Goal: Task Accomplishment & Management: Manage account settings

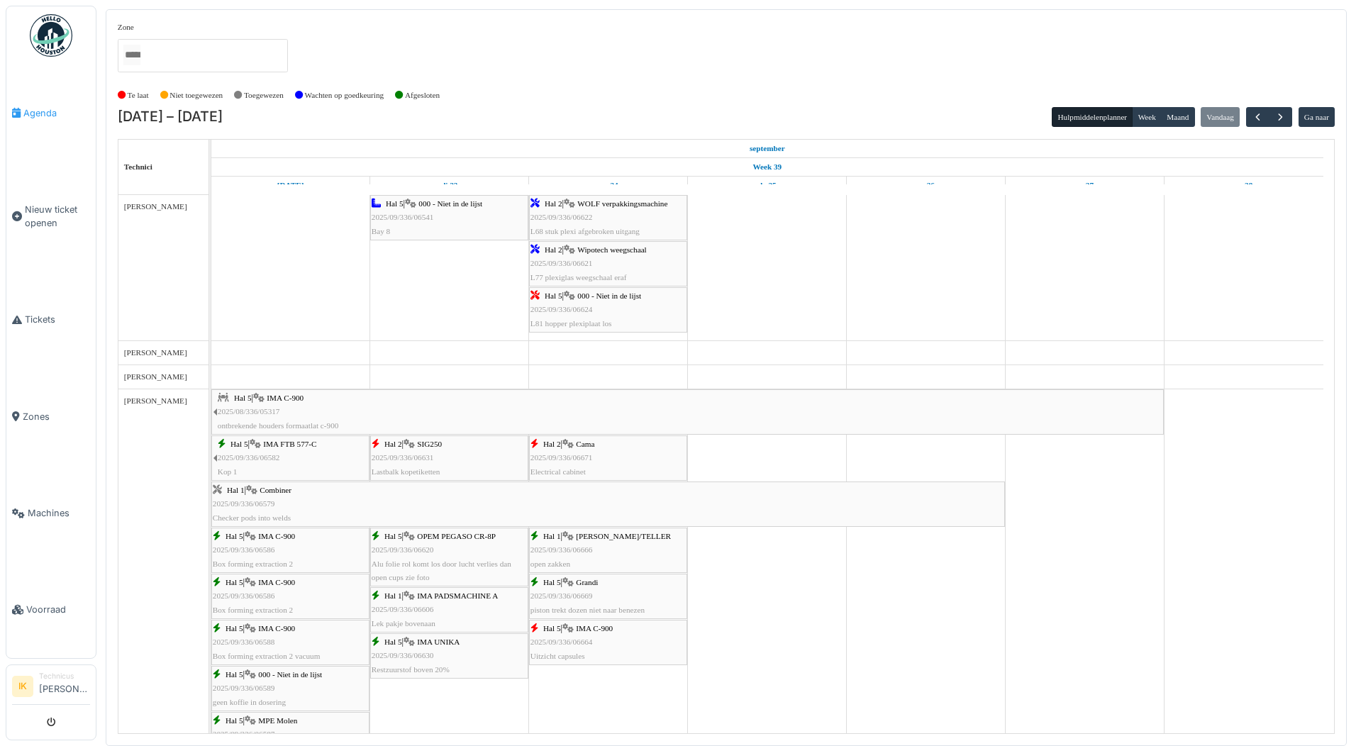
scroll to position [1348, 0]
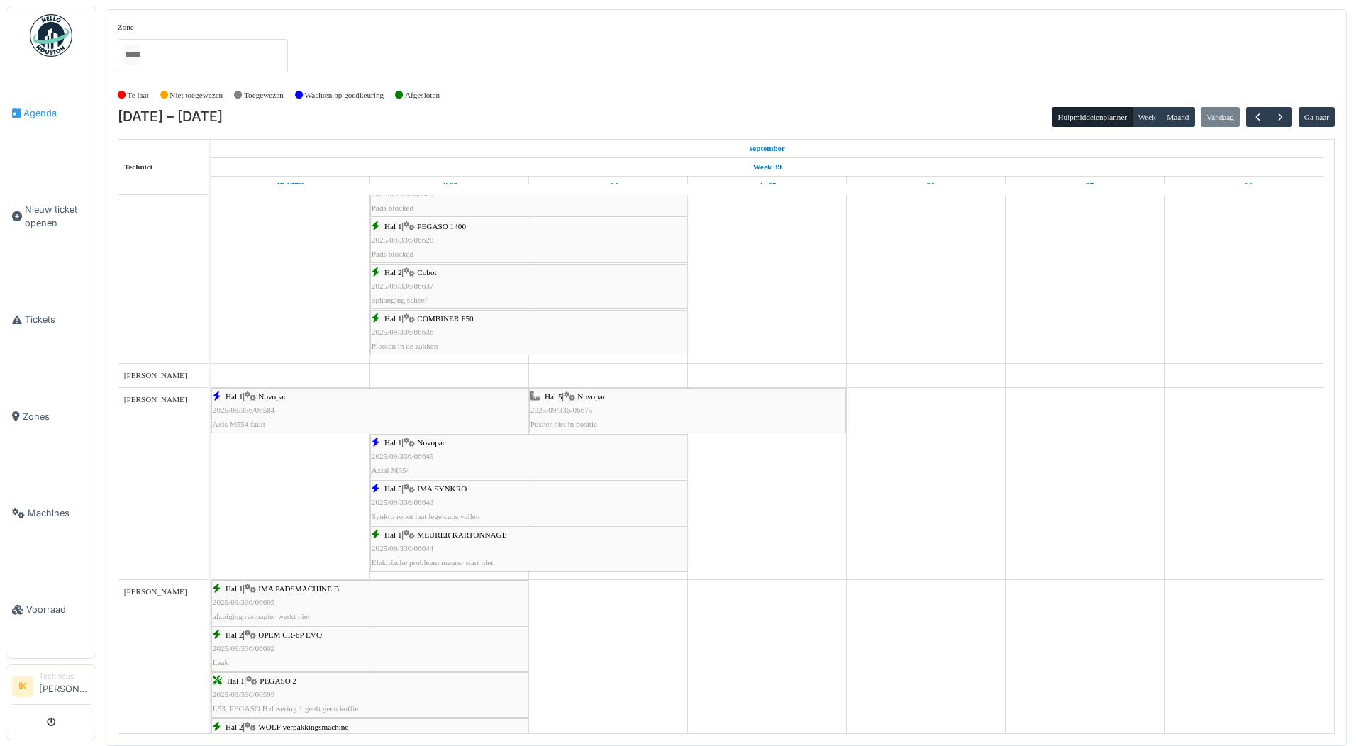
click at [39, 111] on span "Agenda" at bounding box center [56, 112] width 67 height 13
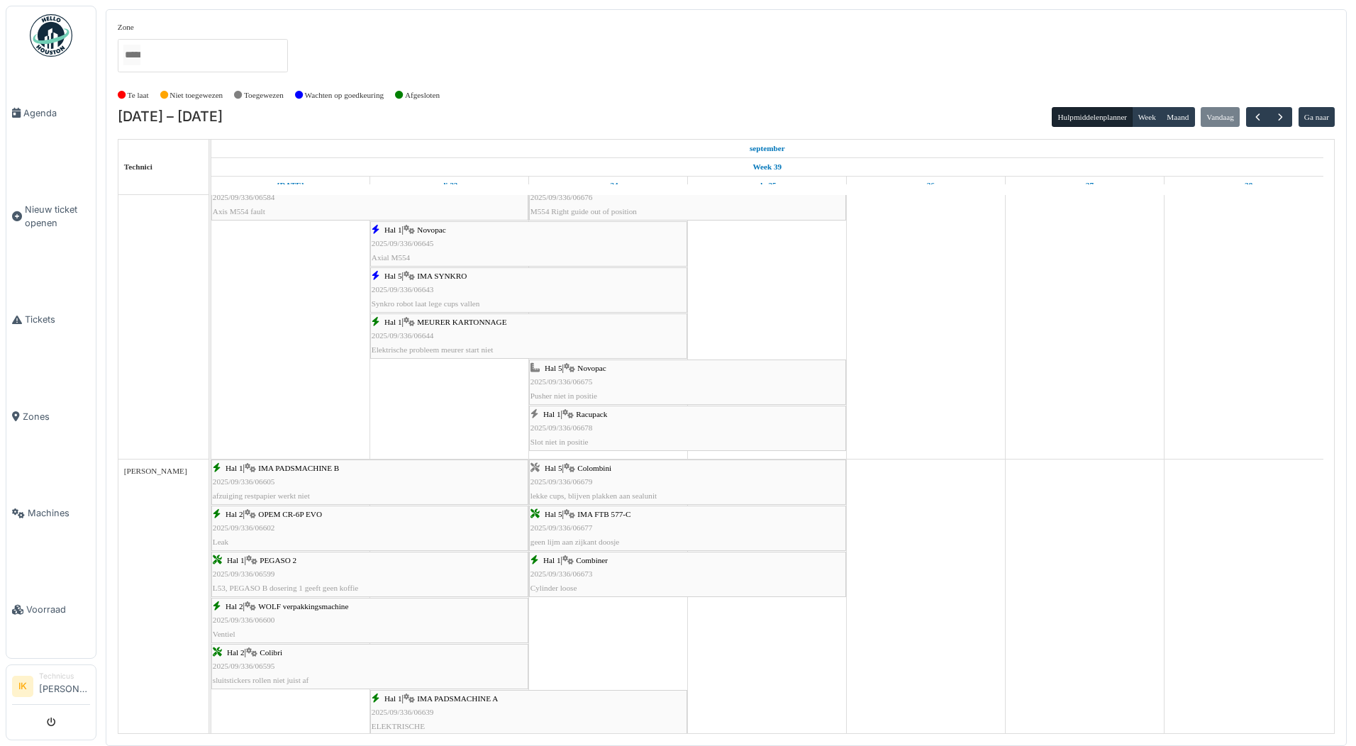
click at [594, 382] on div "Hal 5 | Novopac 2025/09/336/06675 Pusher niet in positie" at bounding box center [688, 382] width 314 height 41
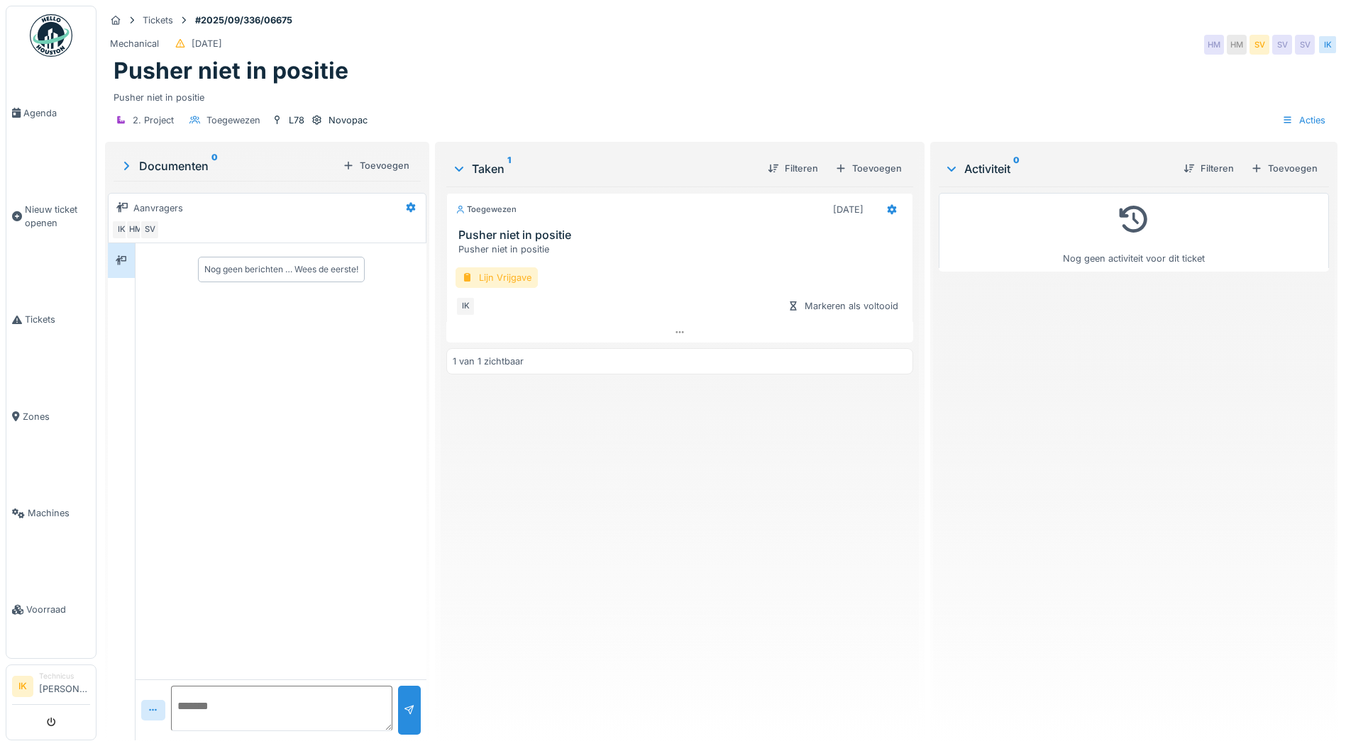
click at [492, 277] on div "Lijn Vrijgave" at bounding box center [496, 277] width 82 height 21
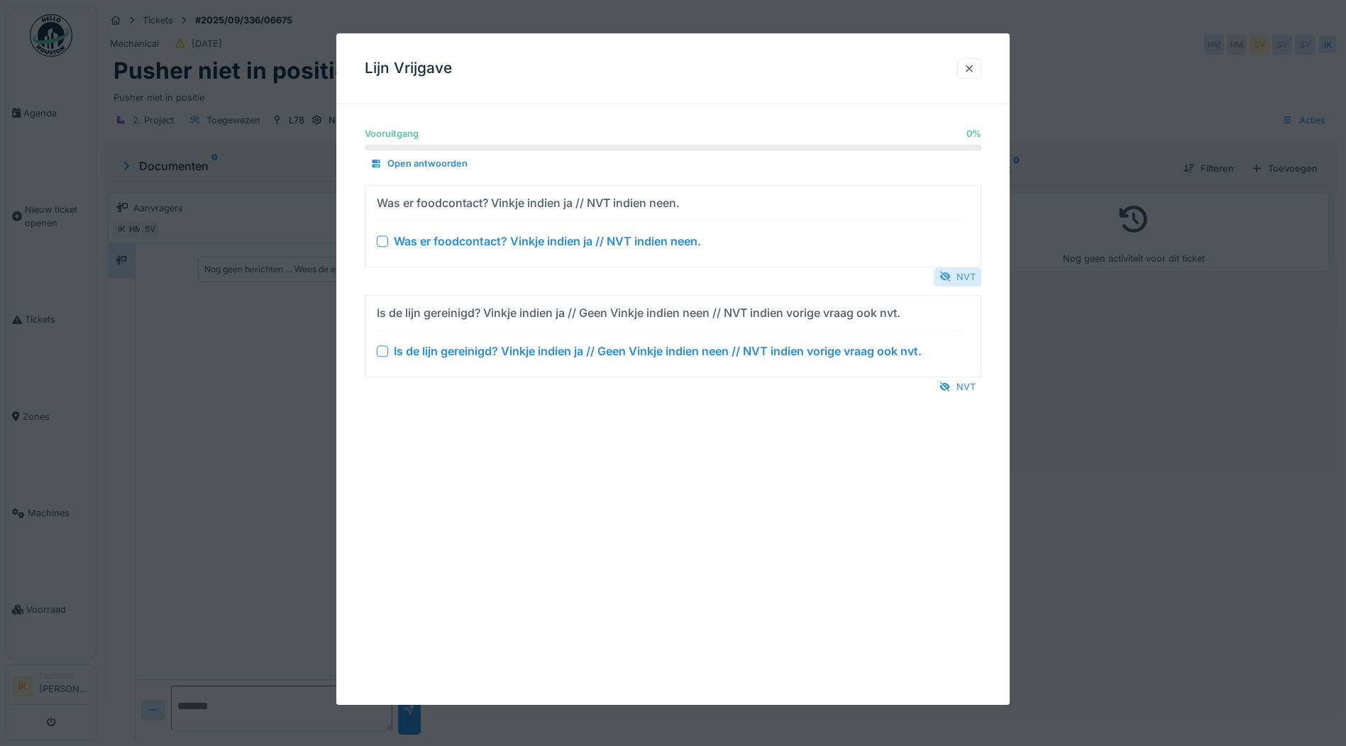
click at [970, 276] on div "NVT" at bounding box center [957, 276] width 48 height 19
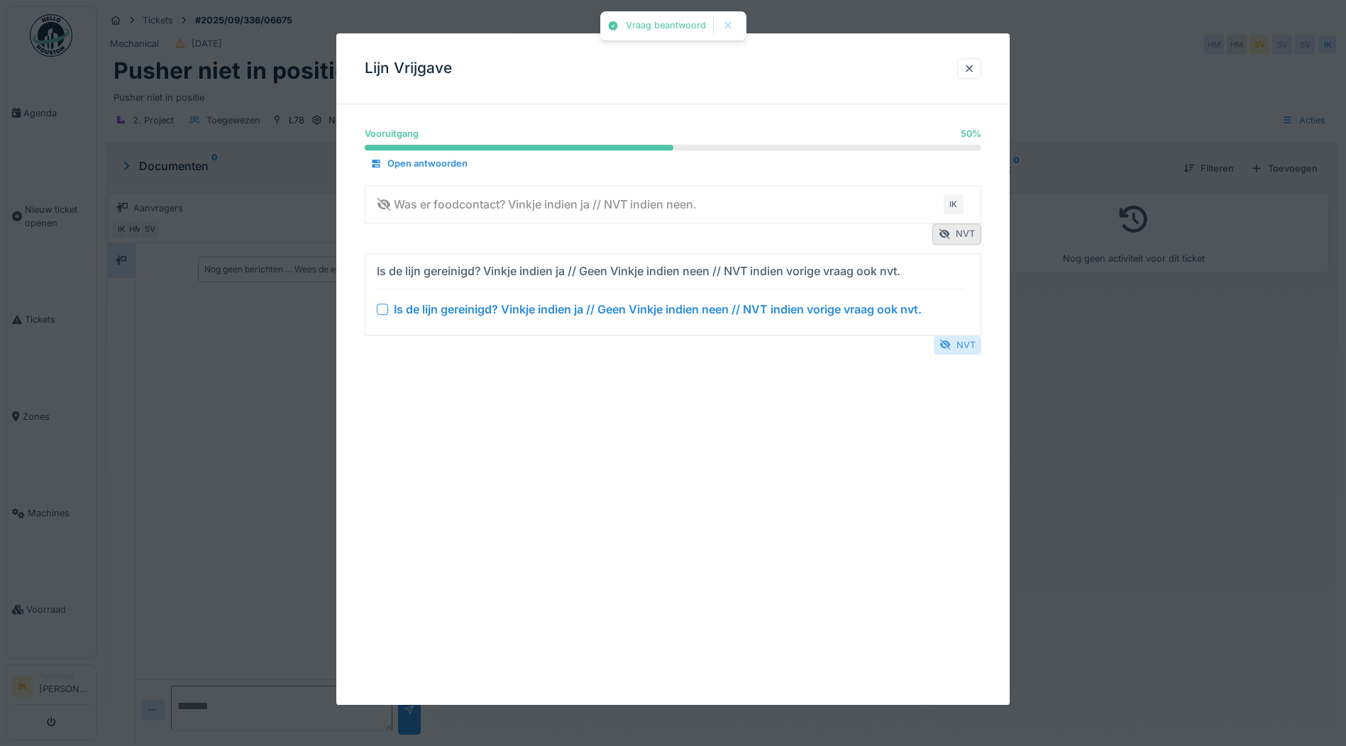
click at [962, 345] on div "NVT" at bounding box center [957, 345] width 48 height 19
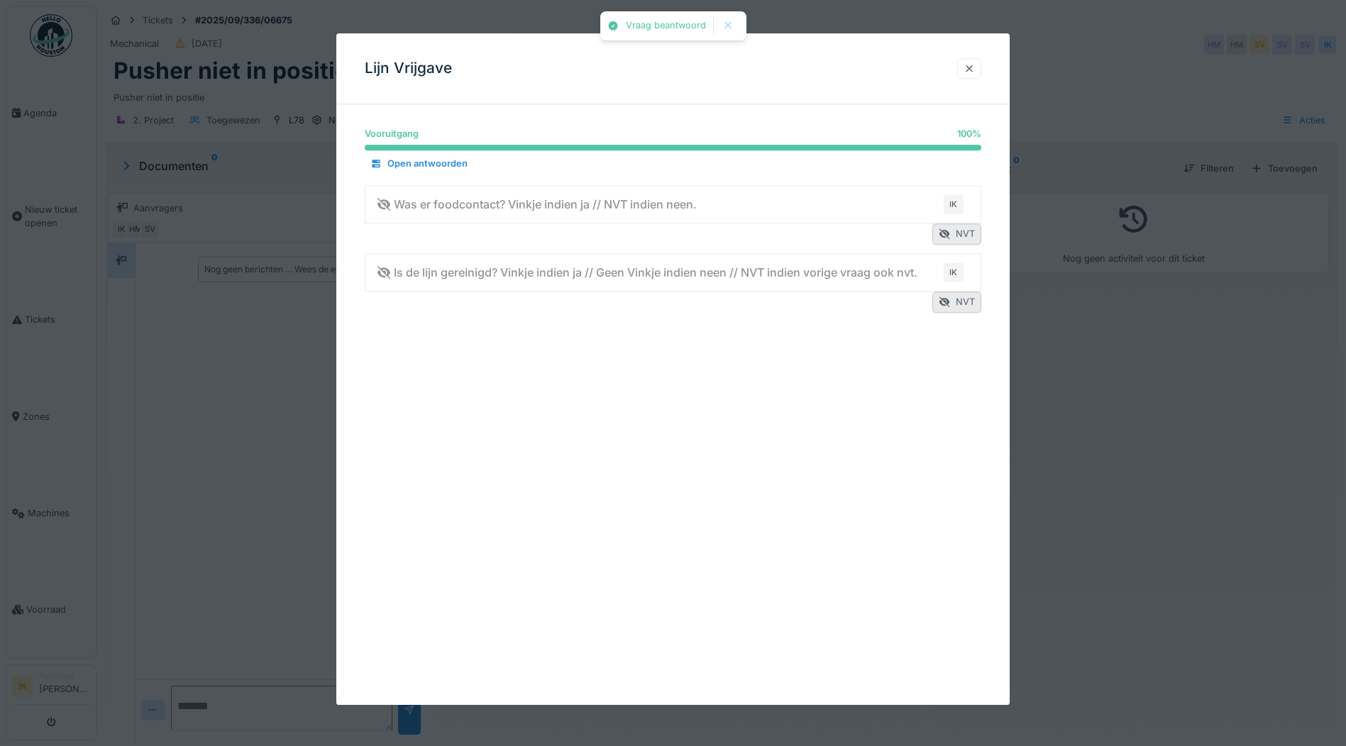
click at [970, 68] on div at bounding box center [968, 68] width 11 height 13
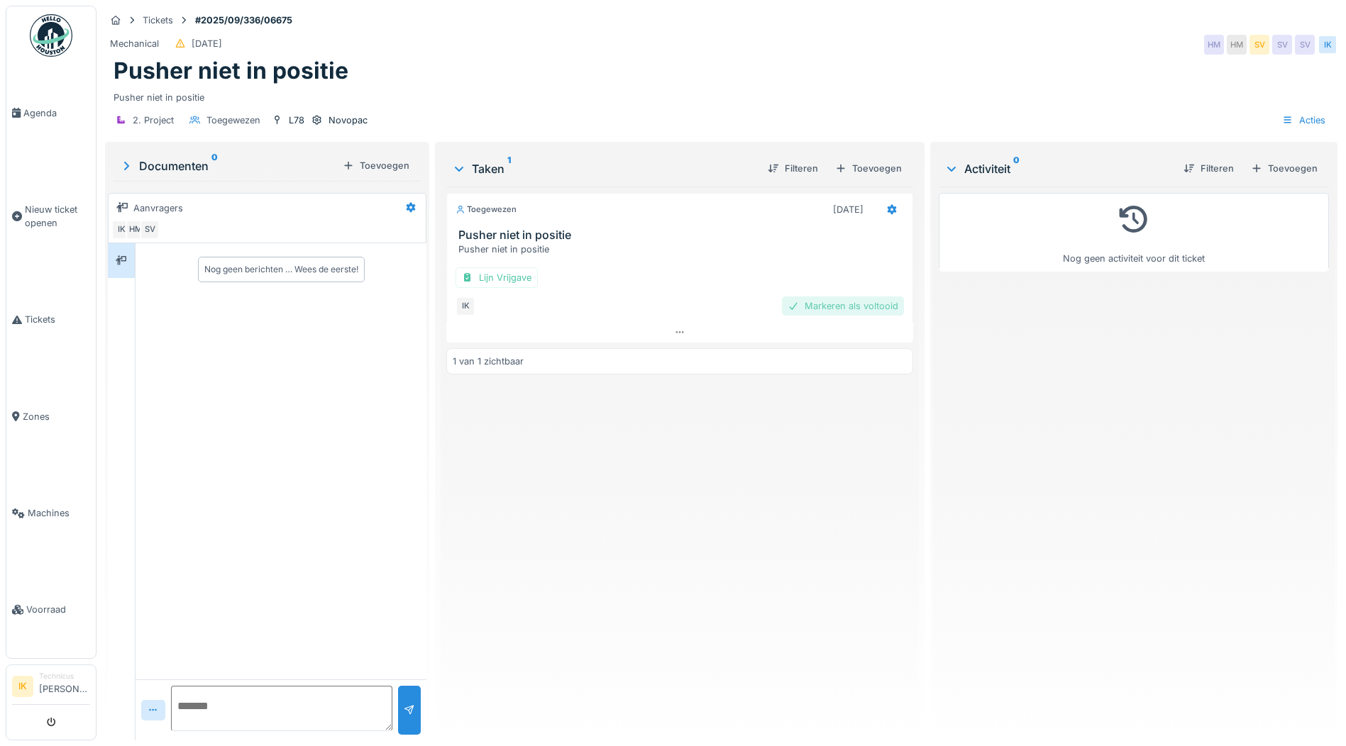
click at [819, 305] on div "Markeren als voltooid" at bounding box center [843, 306] width 122 height 19
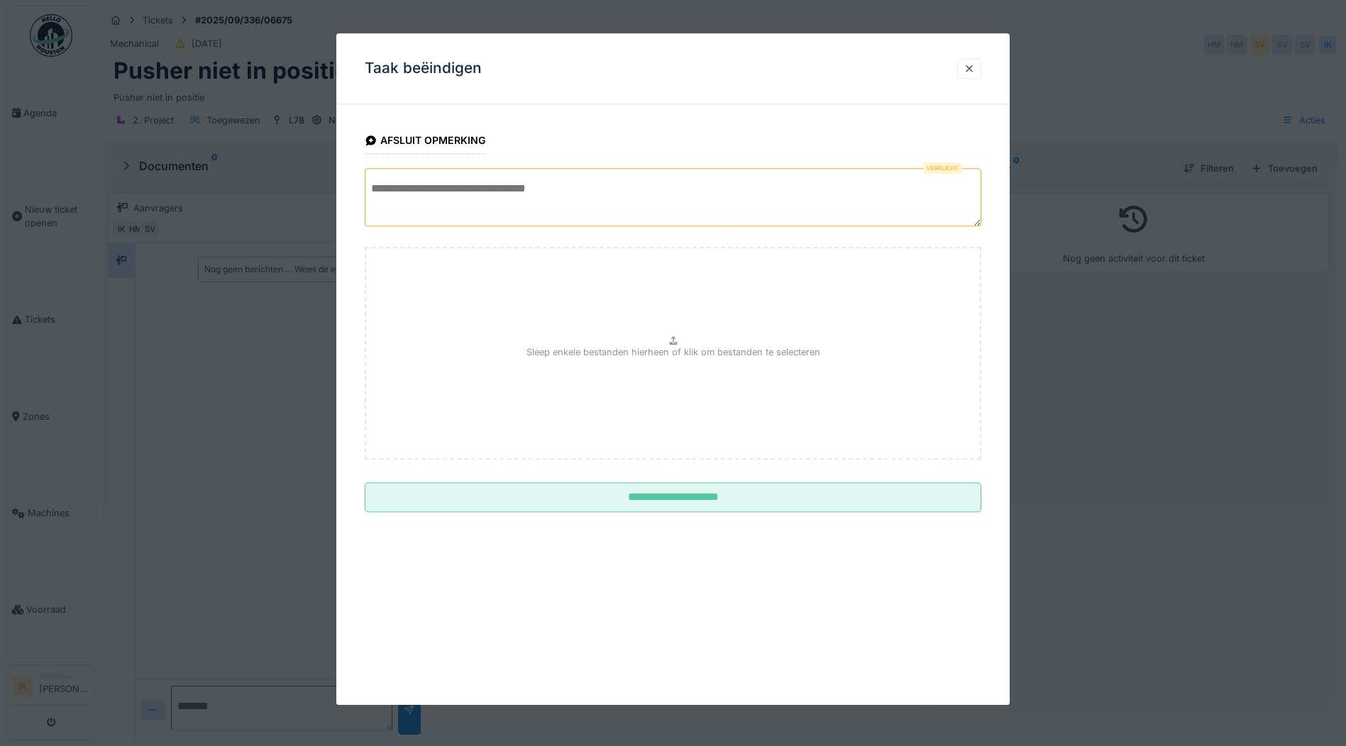
click at [416, 197] on textarea at bounding box center [673, 197] width 616 height 58
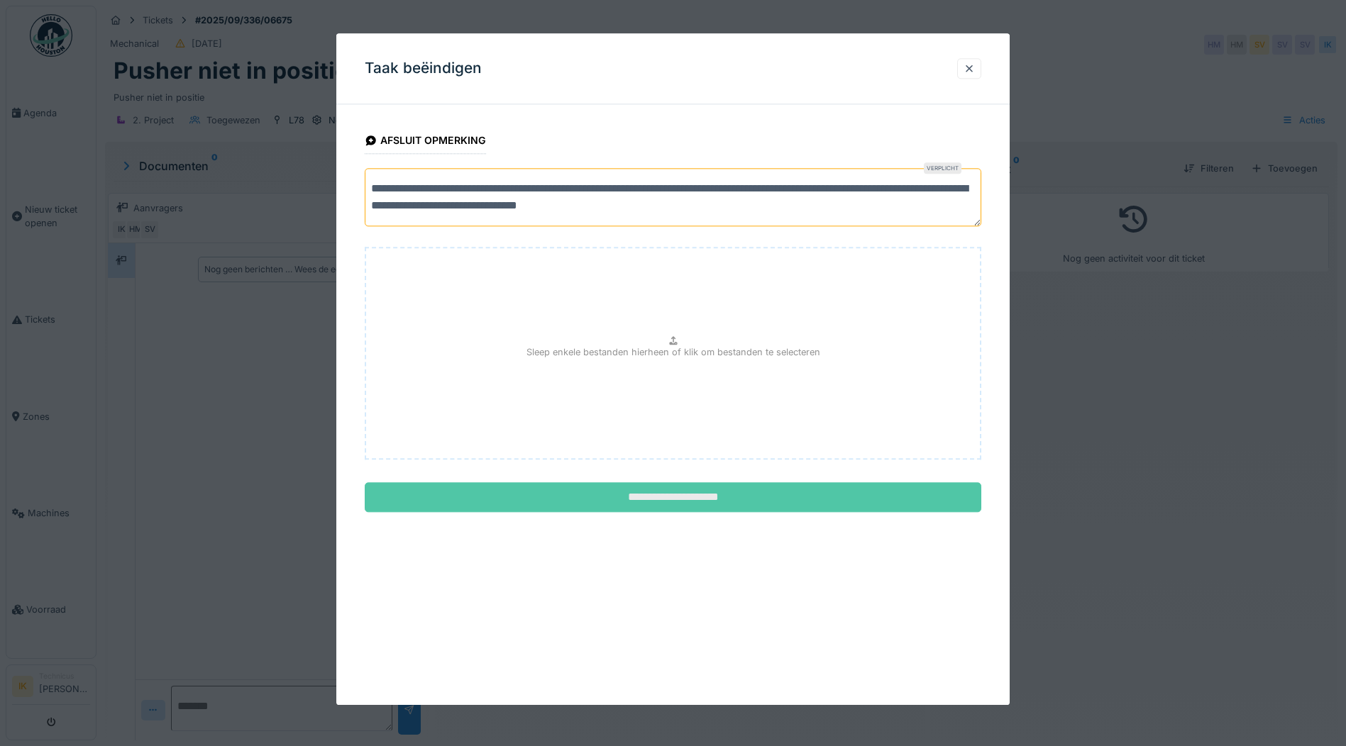
type textarea "**********"
click at [716, 499] on input "**********" at bounding box center [673, 498] width 616 height 30
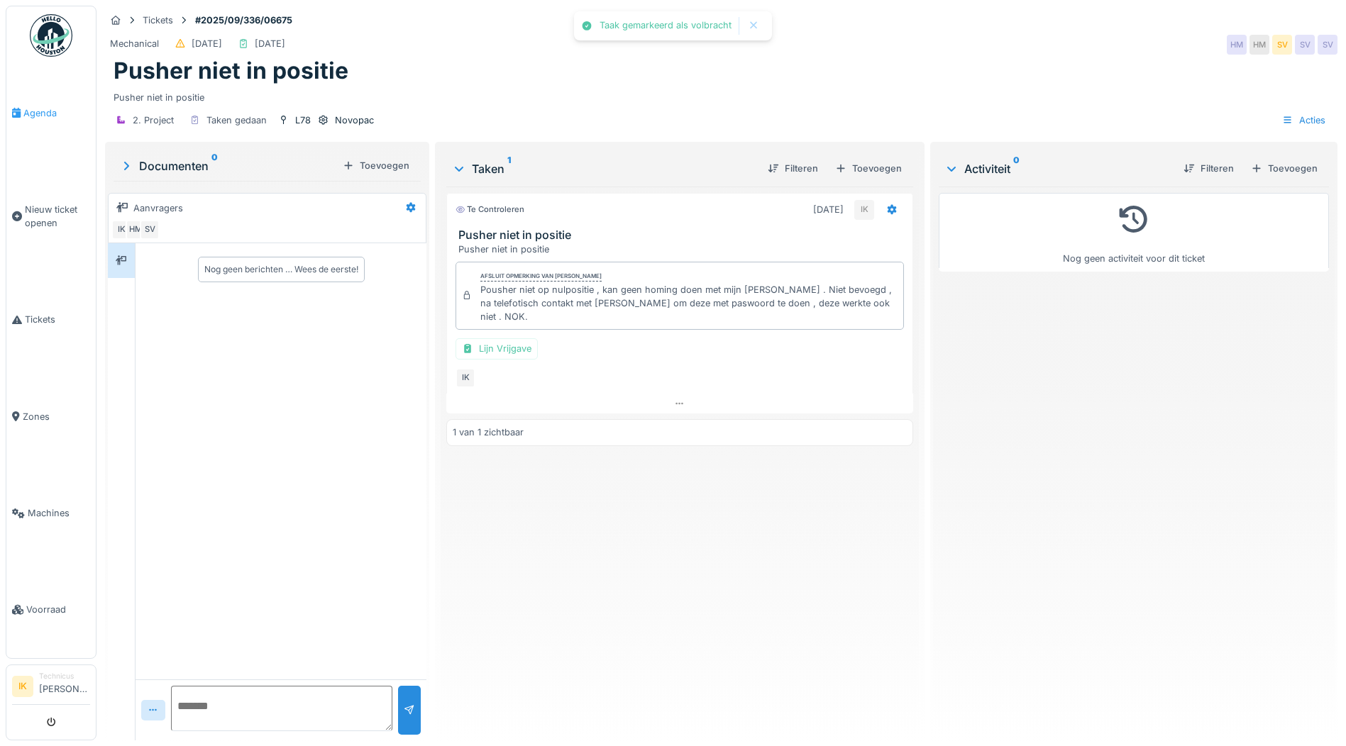
click at [28, 111] on span "Agenda" at bounding box center [56, 112] width 67 height 13
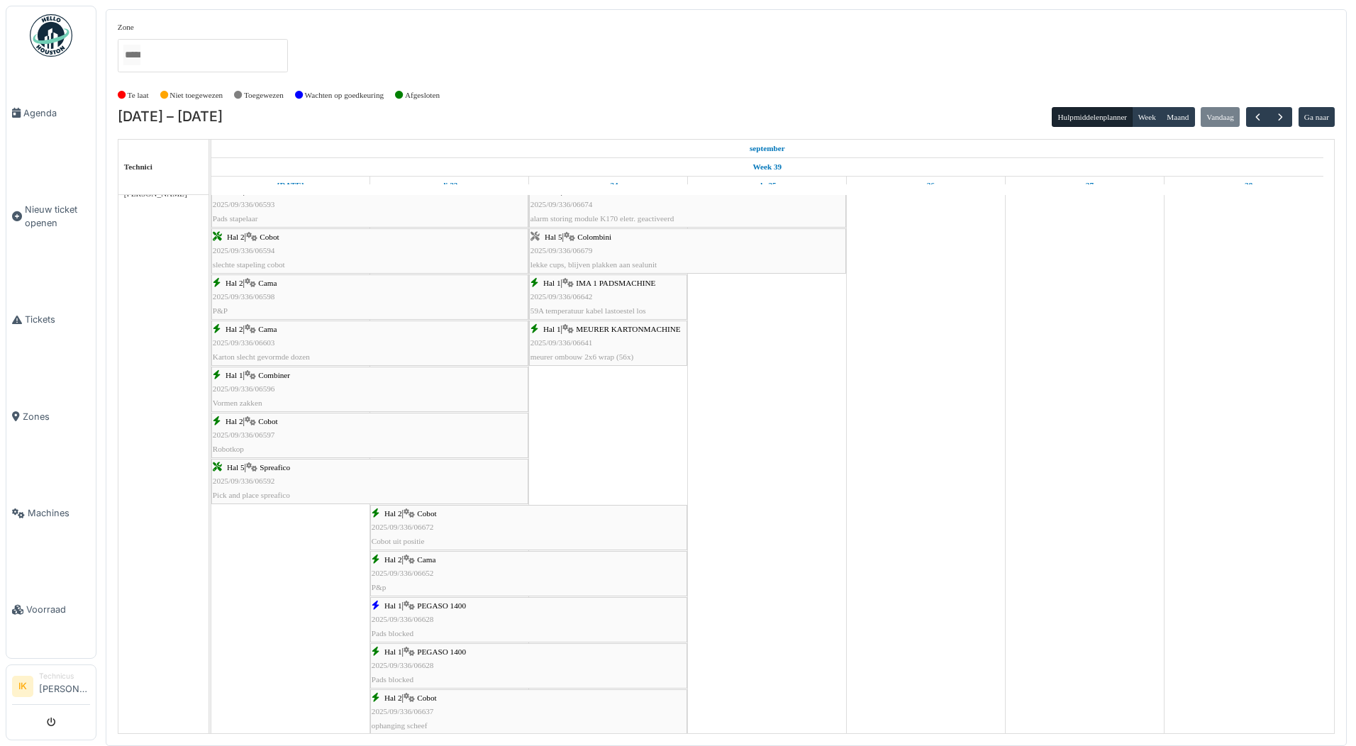
scroll to position [992, 0]
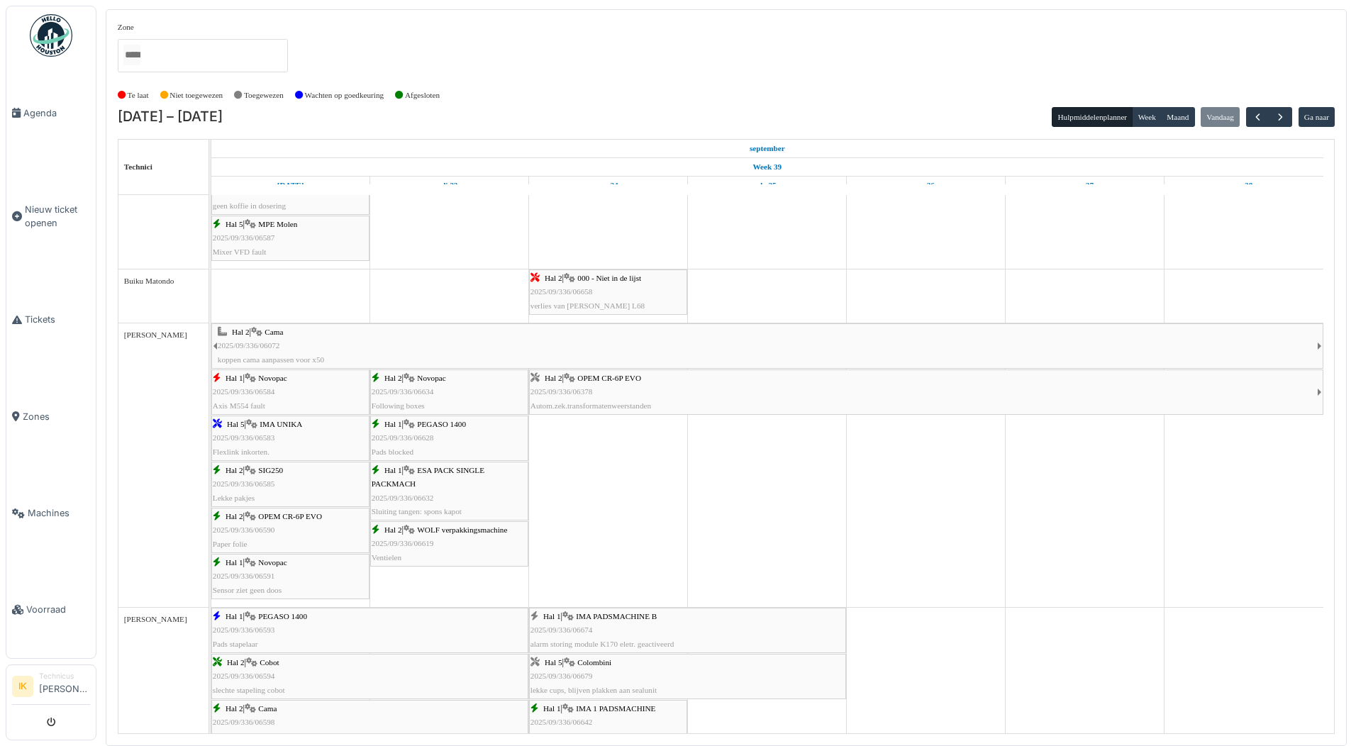
click at [590, 388] on span "2025/09/336/06378" at bounding box center [562, 391] width 62 height 9
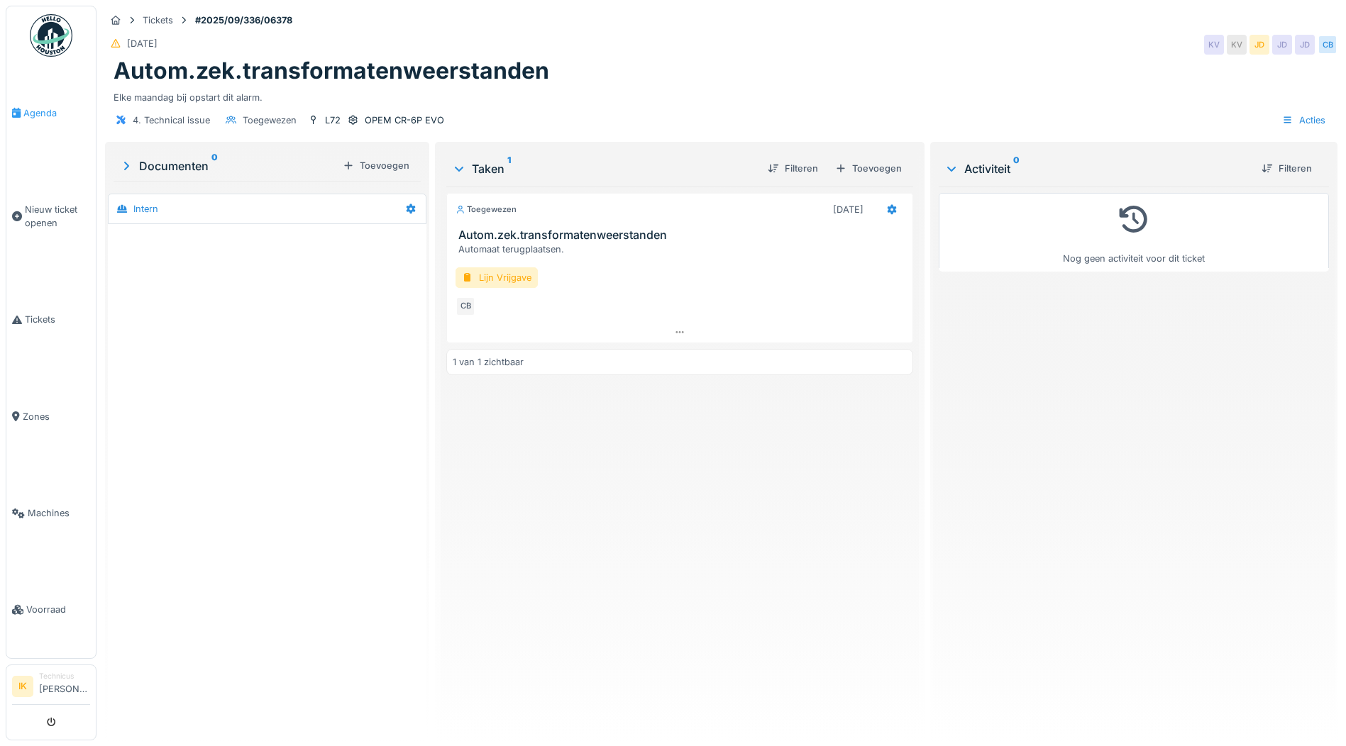
click at [34, 114] on span "Agenda" at bounding box center [56, 112] width 67 height 13
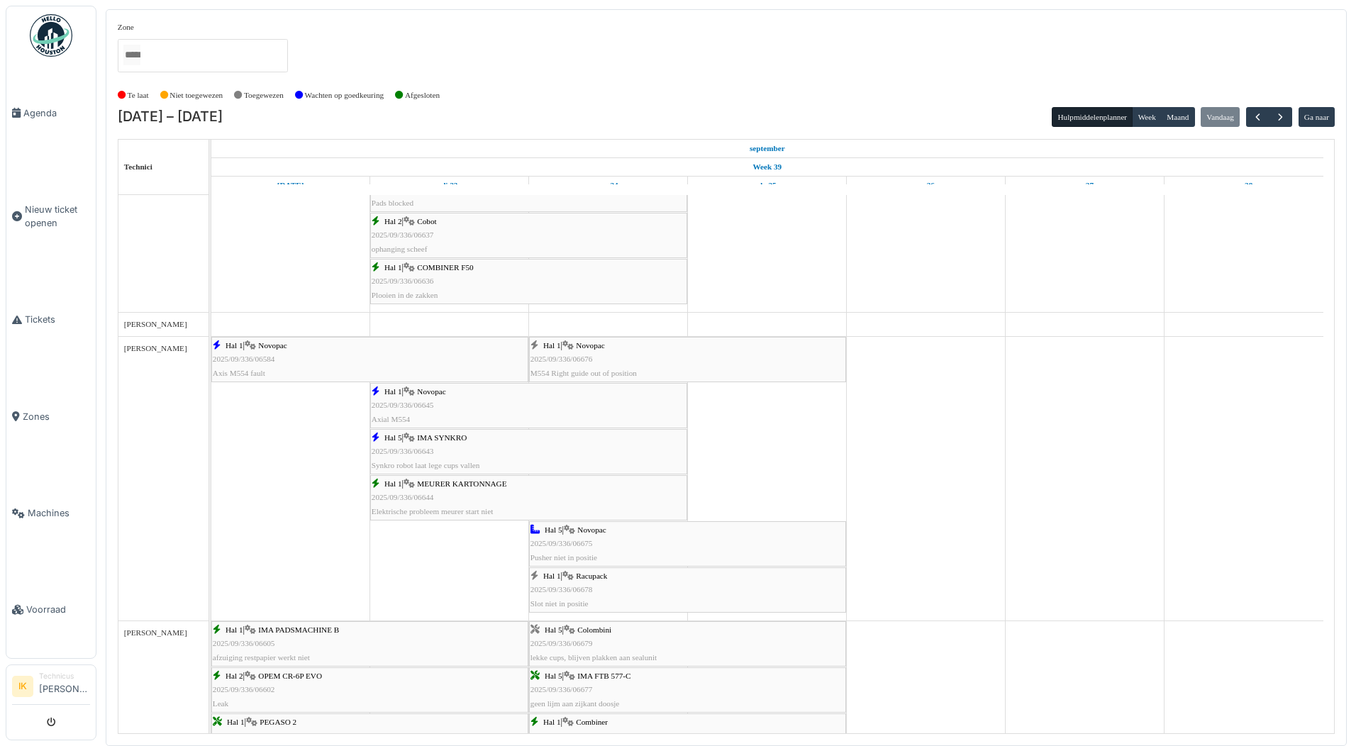
scroll to position [1490, 0]
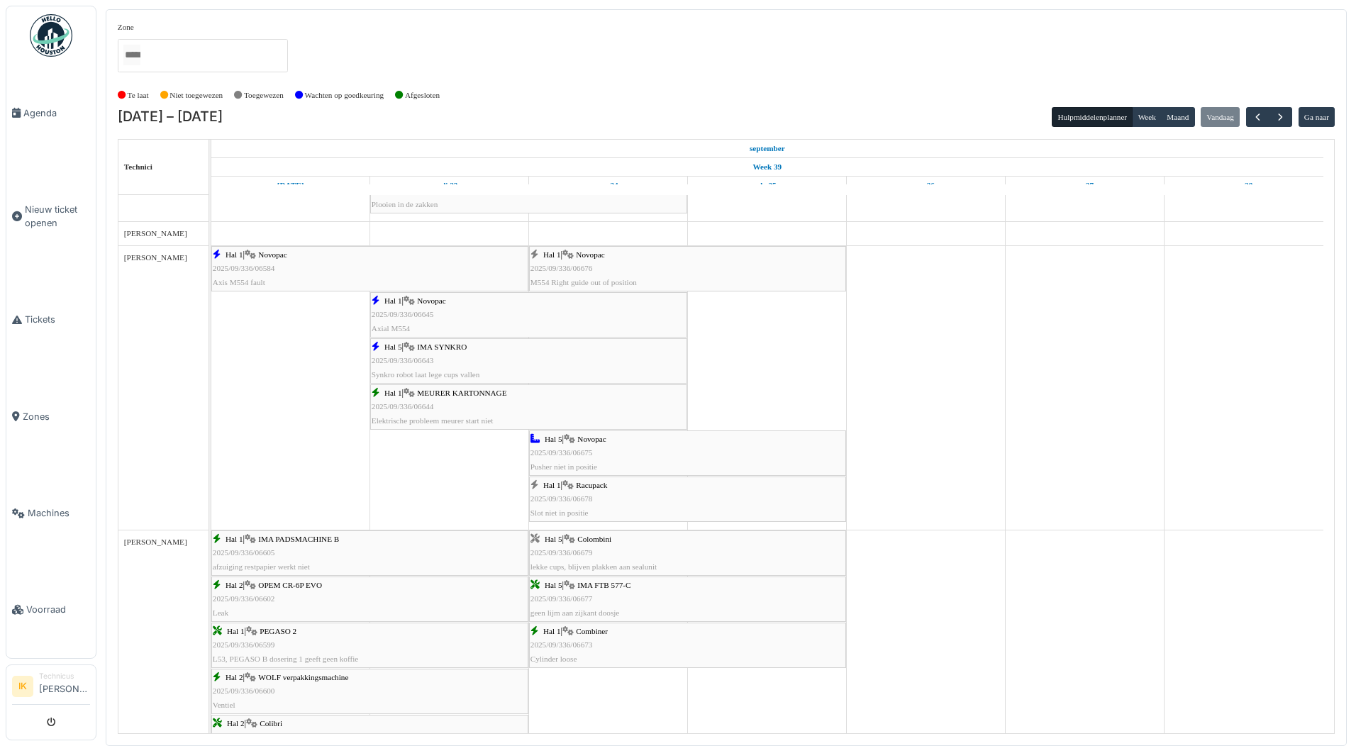
click at [553, 493] on div "Hal 1 | Racupack 2025/09/336/06678 Slot niet in positie" at bounding box center [688, 499] width 314 height 41
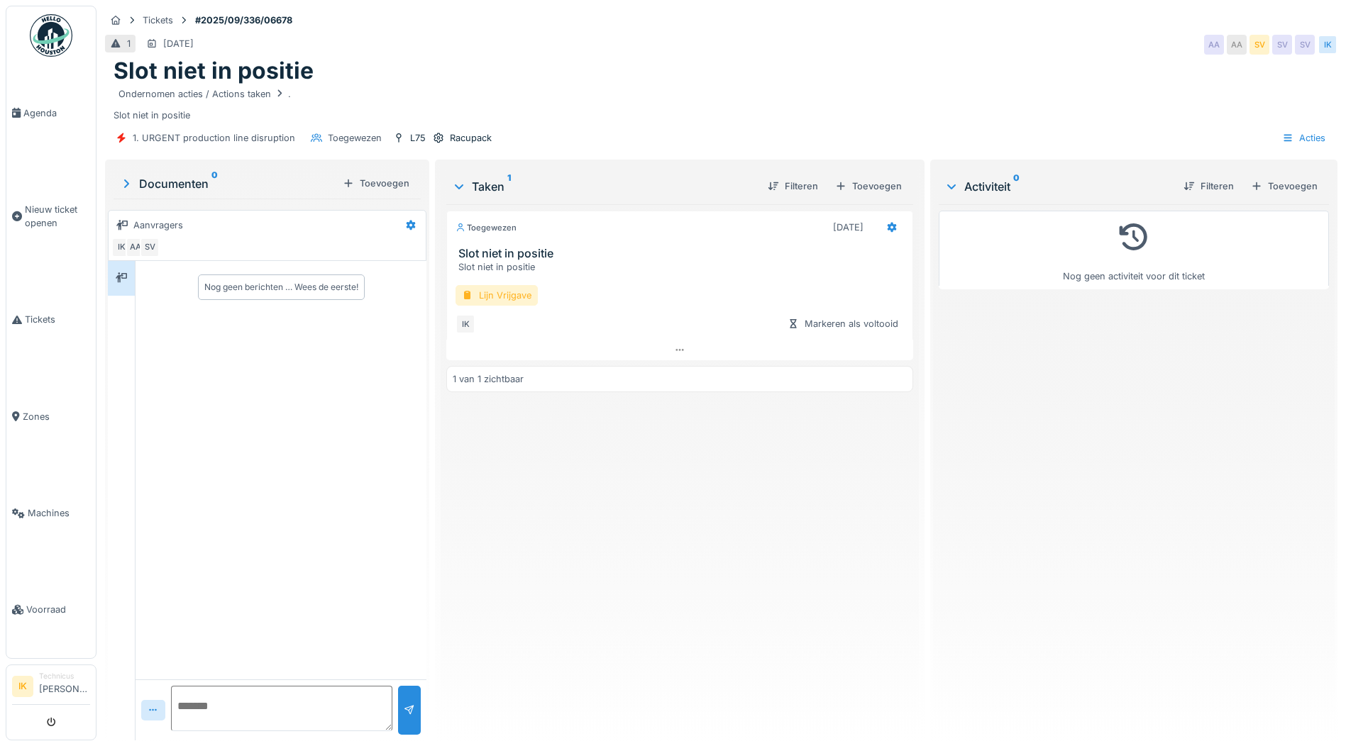
click at [506, 291] on div "Lijn Vrijgave" at bounding box center [496, 295] width 82 height 21
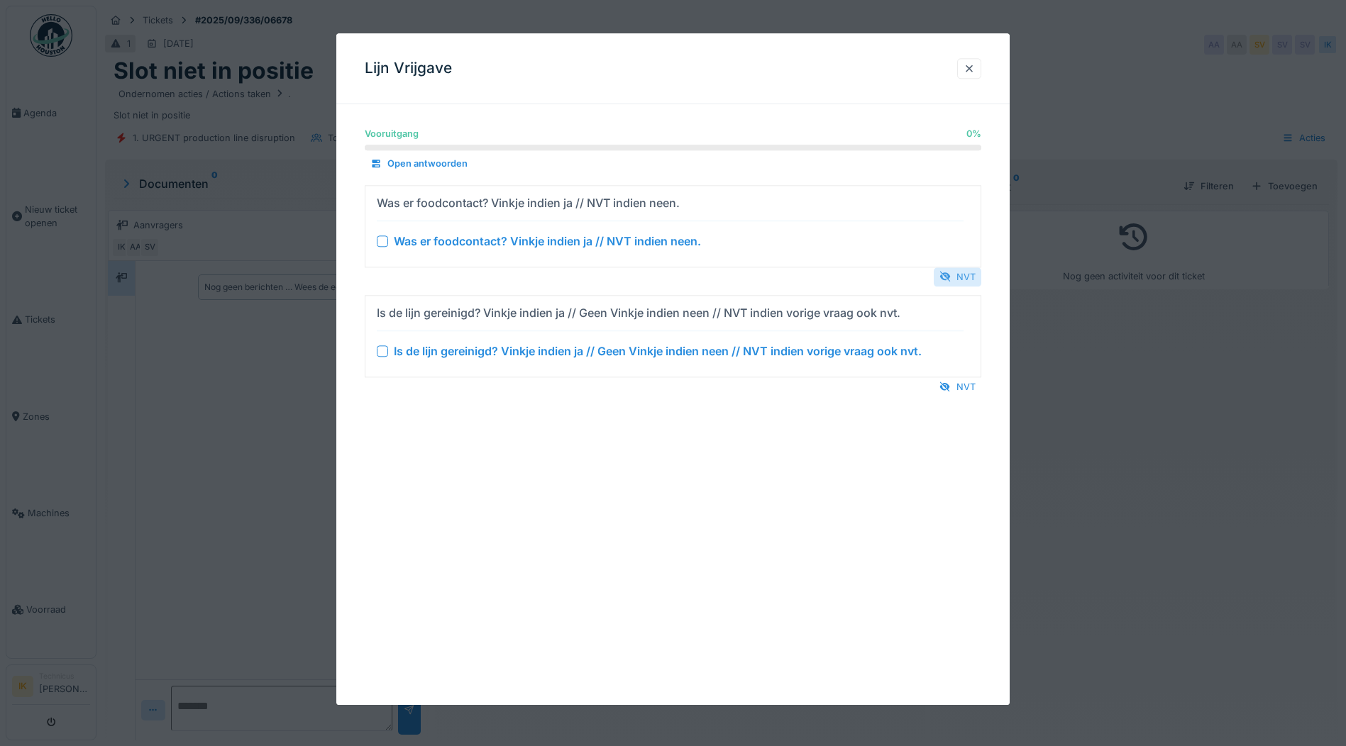
click at [957, 273] on div "NVT" at bounding box center [957, 276] width 48 height 19
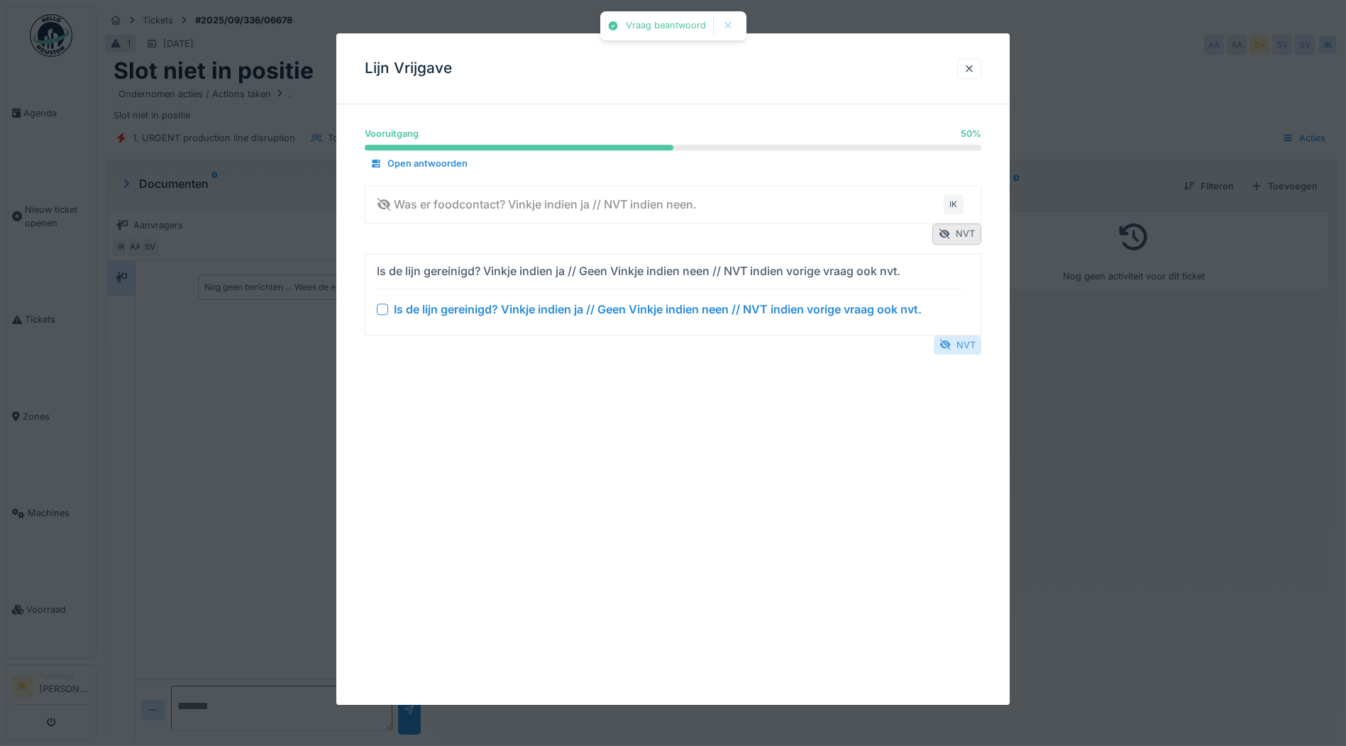
click at [951, 340] on div at bounding box center [944, 344] width 11 height 13
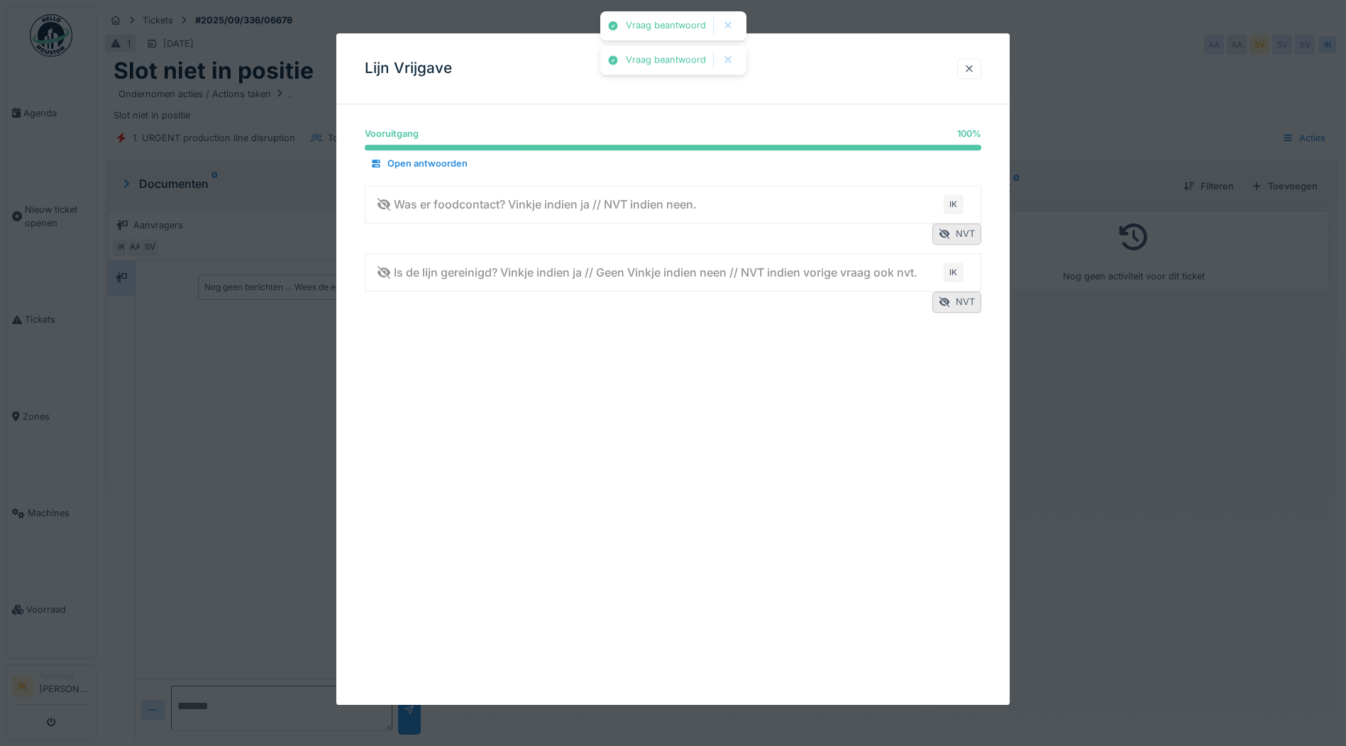
click at [975, 70] on div at bounding box center [968, 68] width 11 height 13
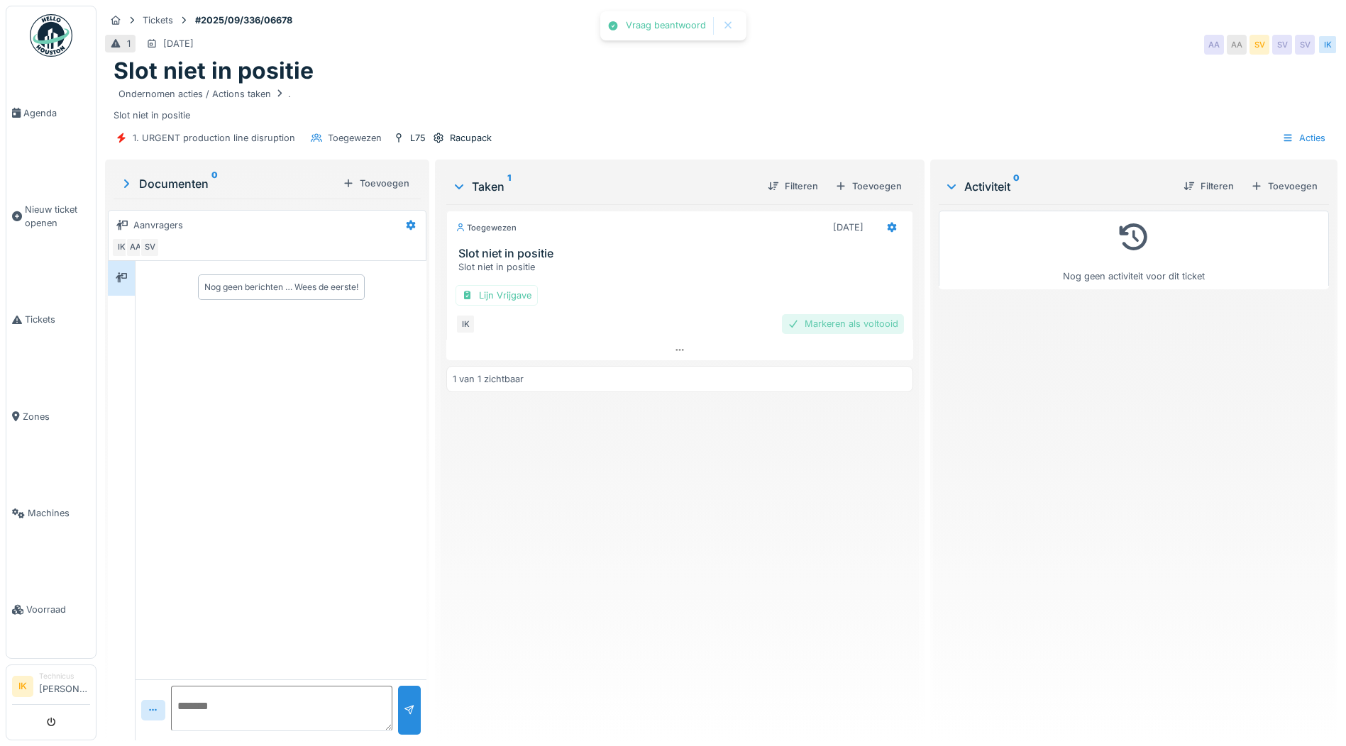
click at [856, 323] on div "Markeren als voltooid" at bounding box center [843, 323] width 122 height 19
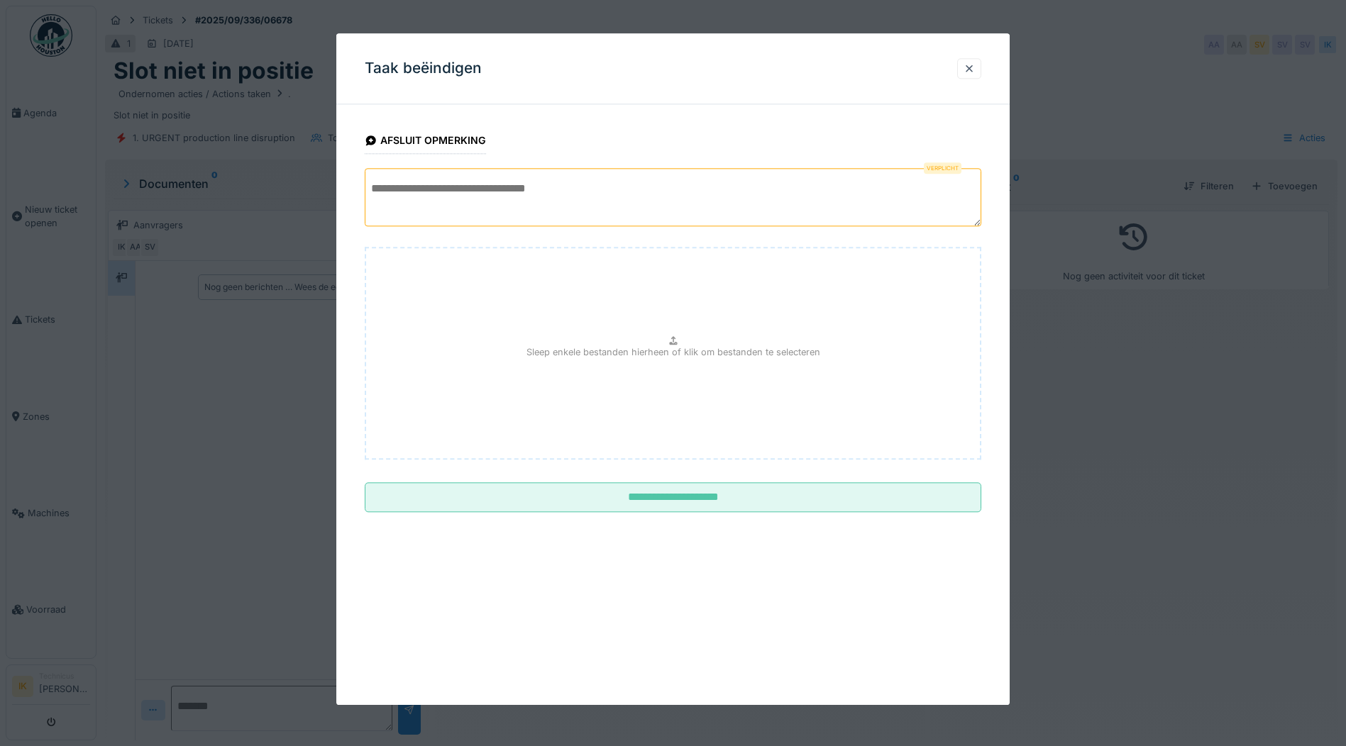
click at [426, 194] on textarea at bounding box center [673, 197] width 616 height 58
type textarea "*"
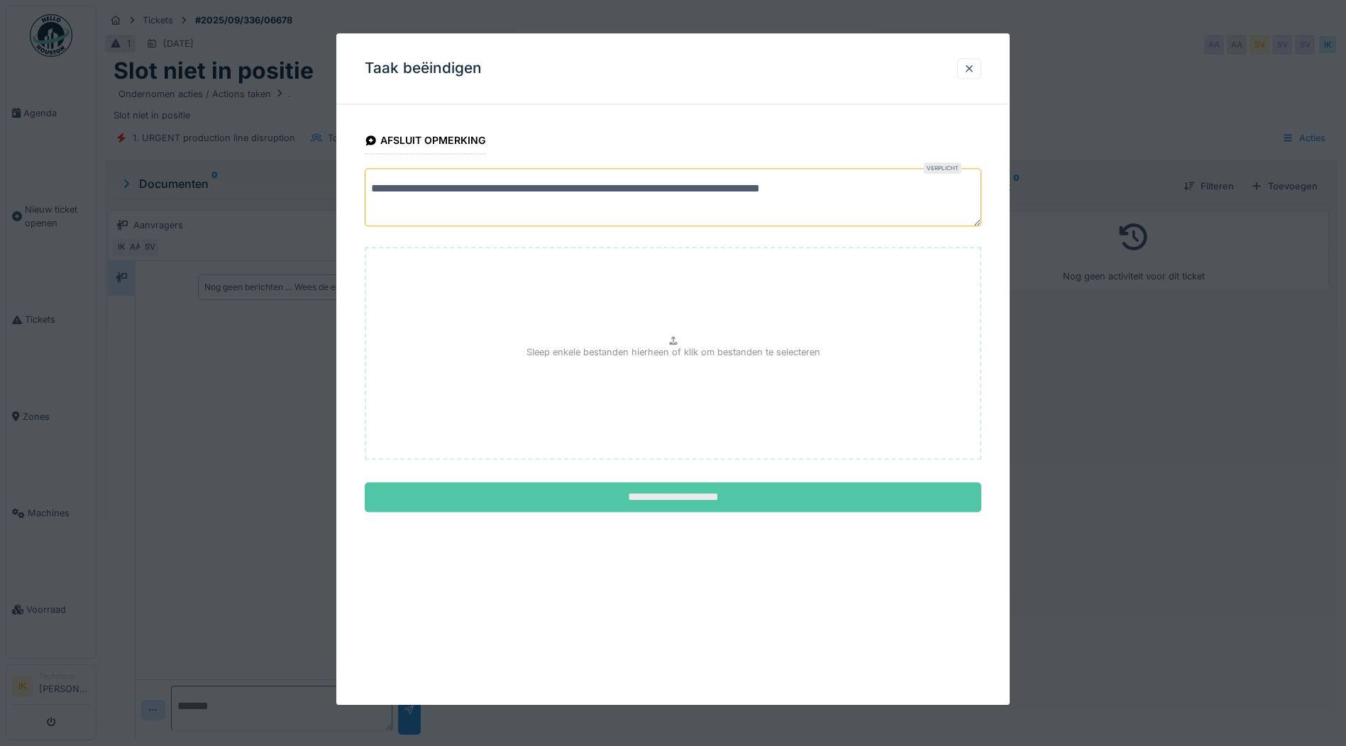
type textarea "**********"
click at [708, 492] on input "**********" at bounding box center [673, 498] width 616 height 30
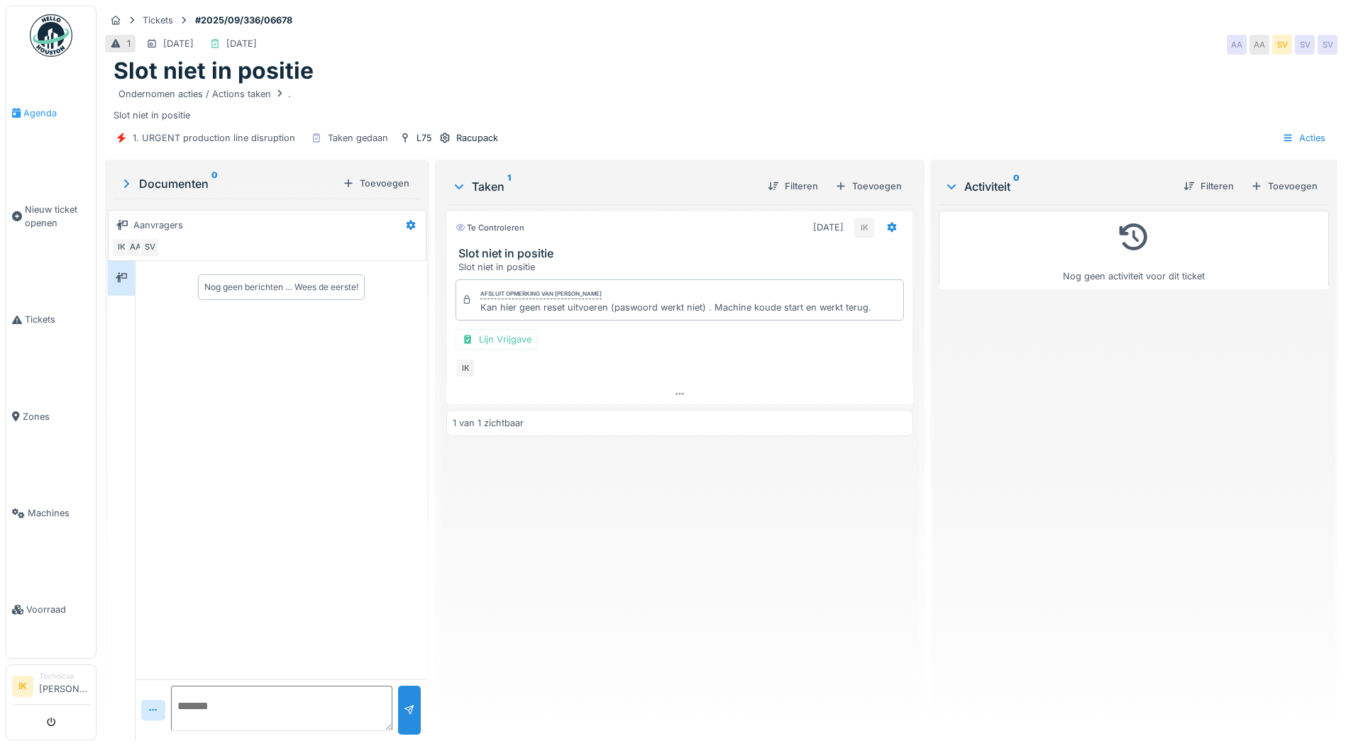
click at [33, 111] on span "Agenda" at bounding box center [56, 112] width 67 height 13
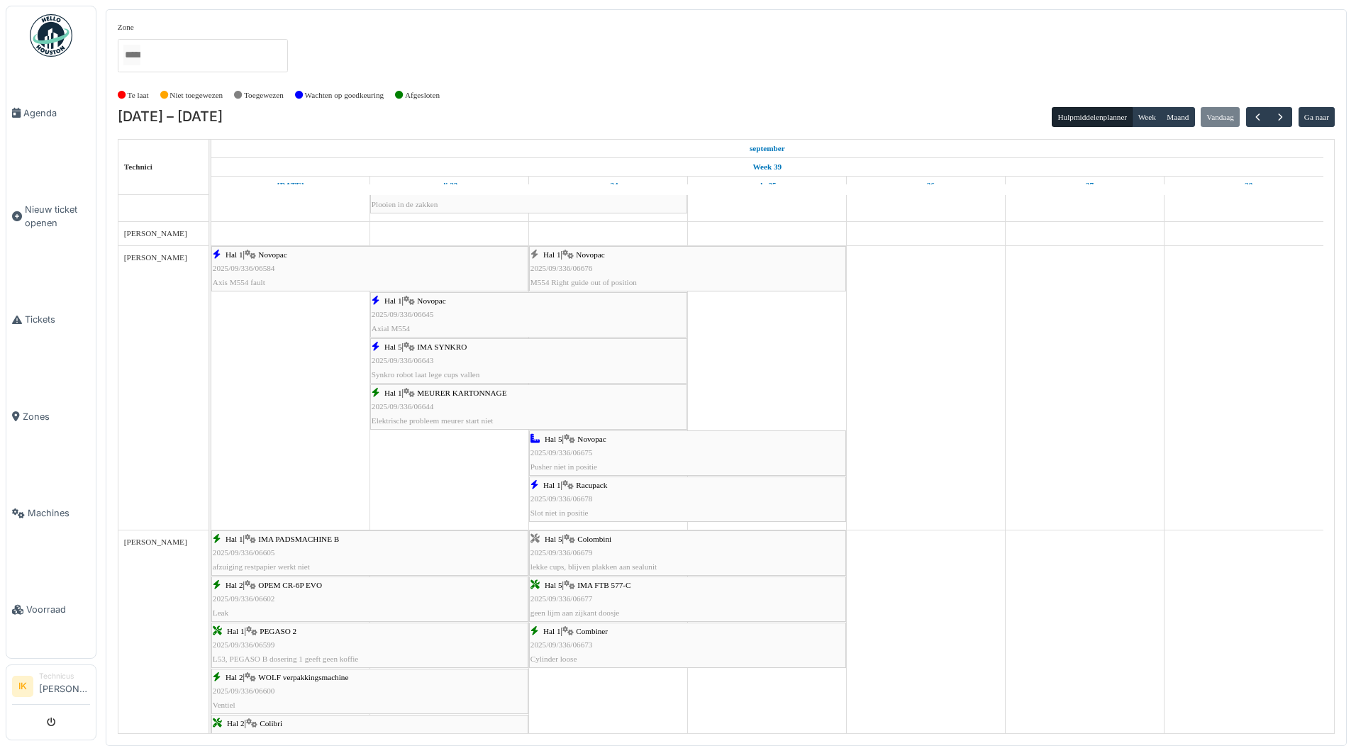
click at [606, 264] on div "Hal 1 | Novopac 2025/09/336/06676 M554 Right guide out of position" at bounding box center [688, 268] width 314 height 41
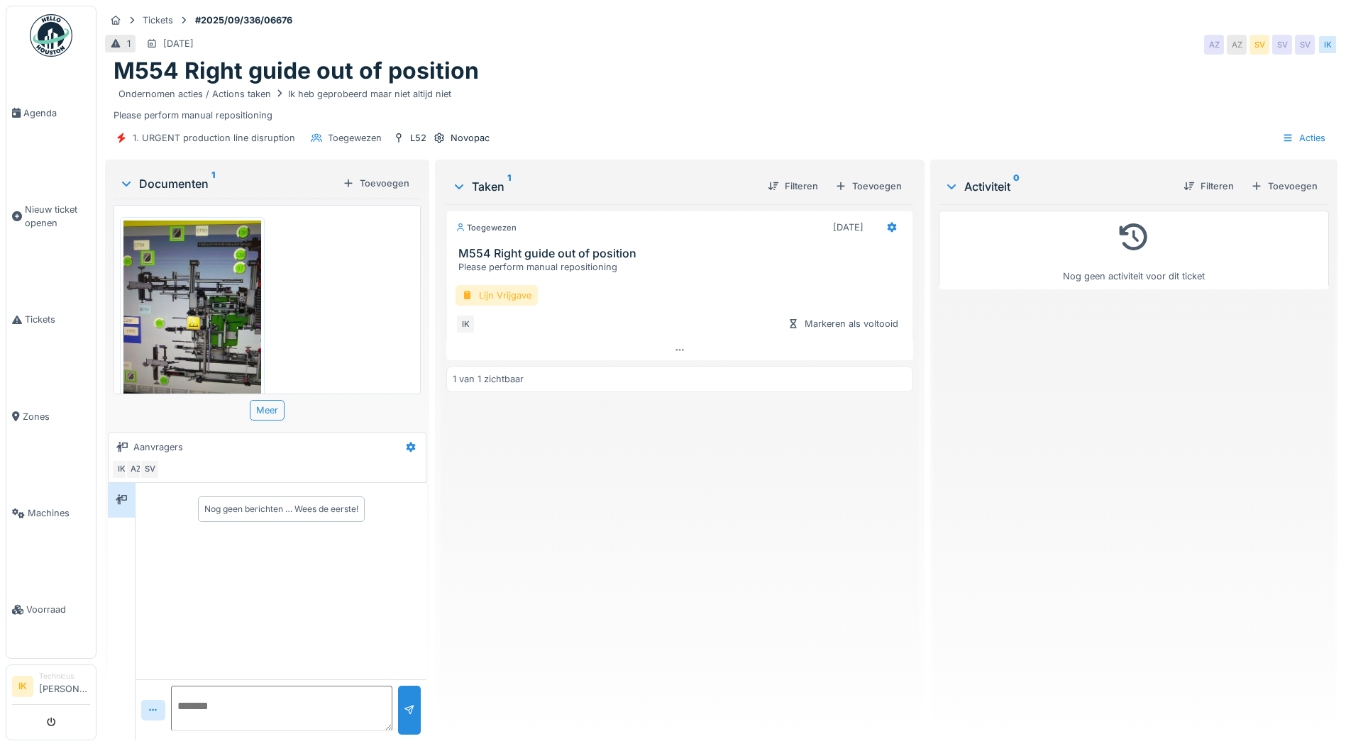
click at [498, 294] on div "Lijn Vrijgave" at bounding box center [496, 295] width 82 height 21
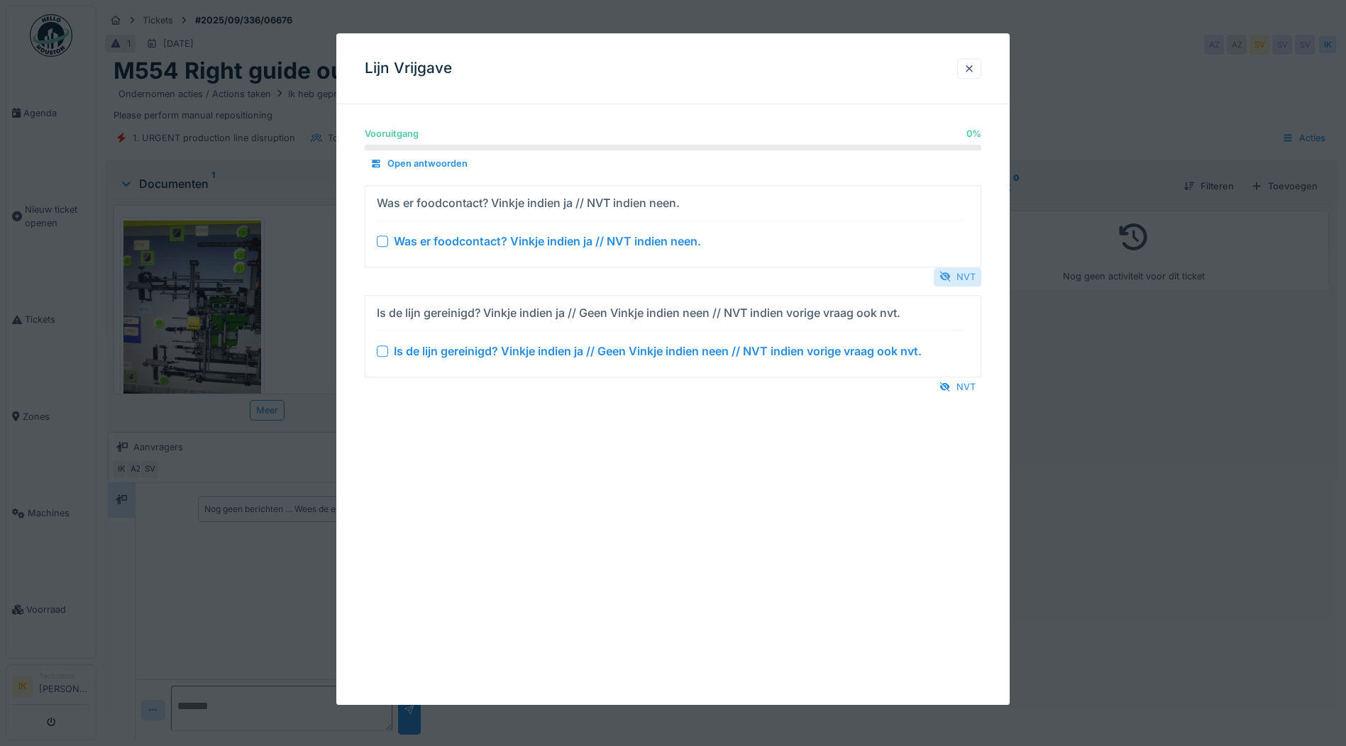
click at [958, 273] on div "NVT" at bounding box center [957, 276] width 48 height 19
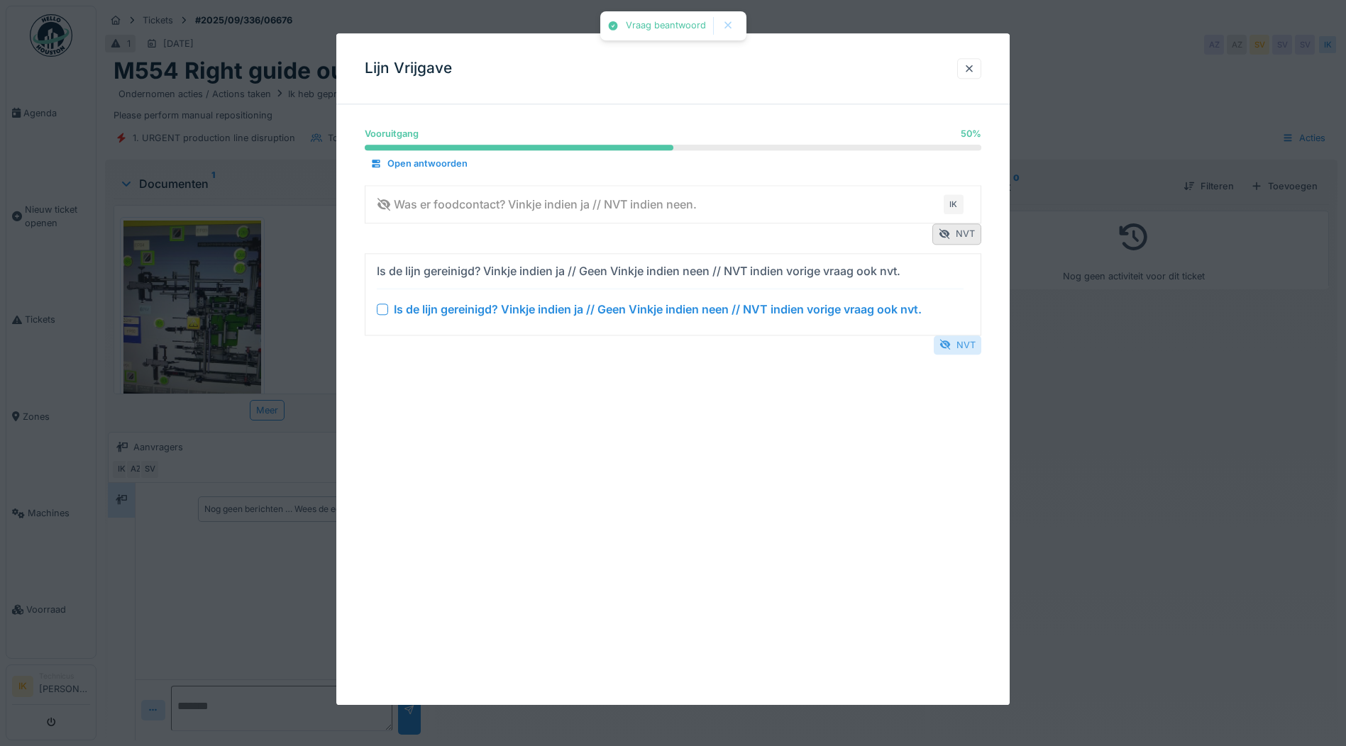
click at [966, 345] on div "NVT" at bounding box center [957, 345] width 48 height 19
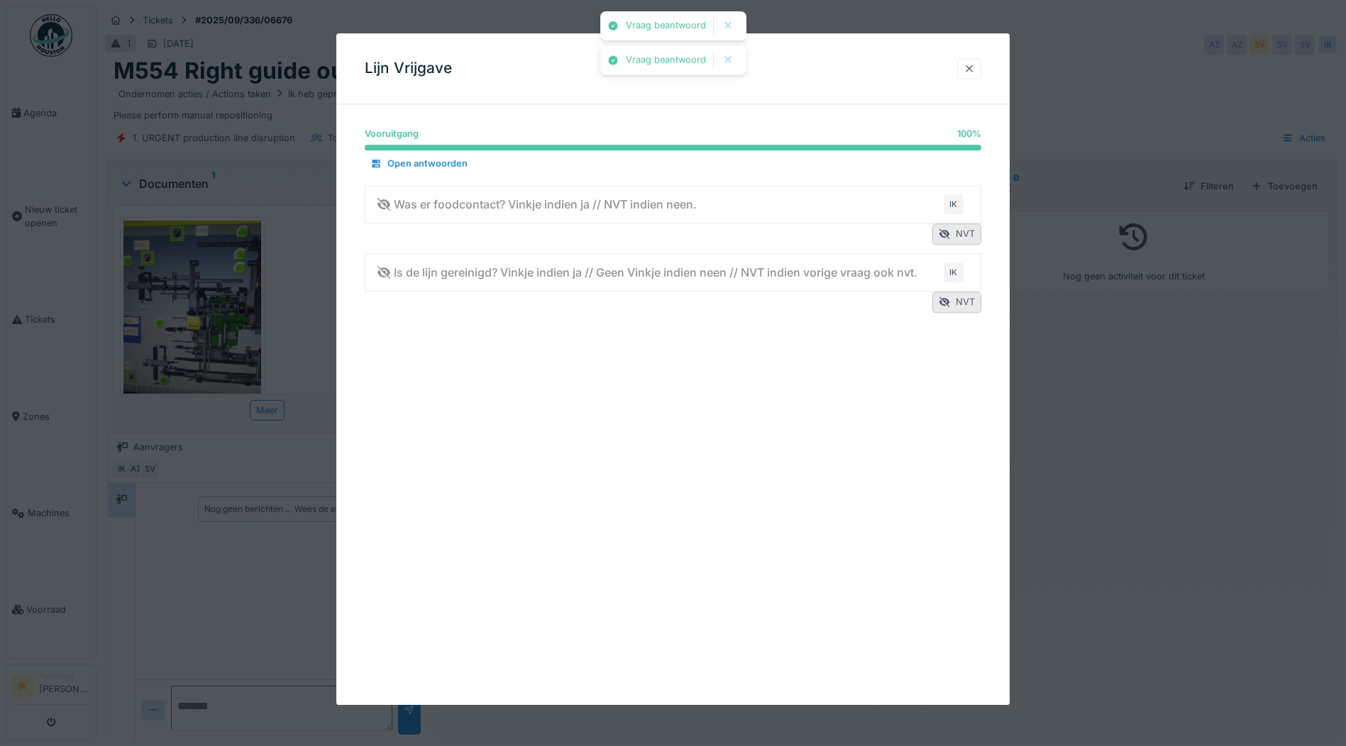
click at [975, 67] on div at bounding box center [968, 68] width 11 height 13
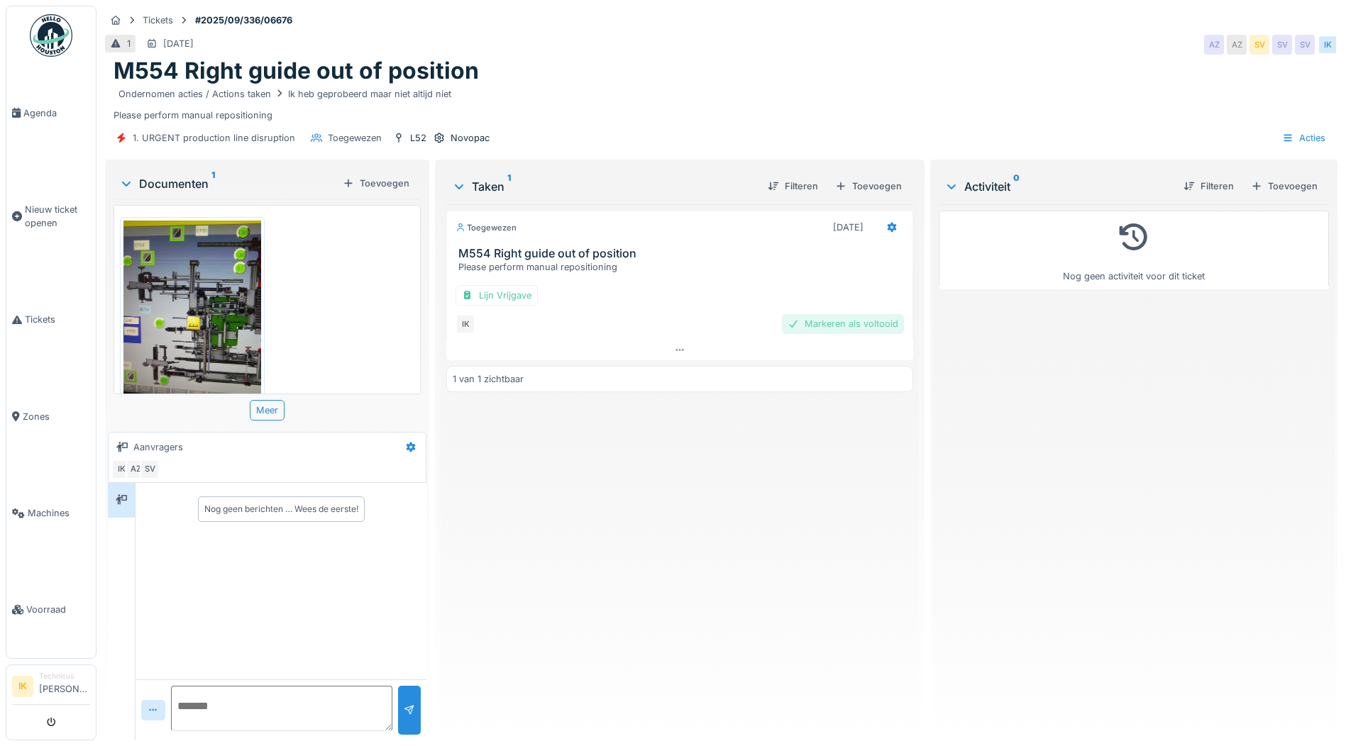
click at [824, 324] on div "Markeren als voltooid" at bounding box center [843, 323] width 122 height 19
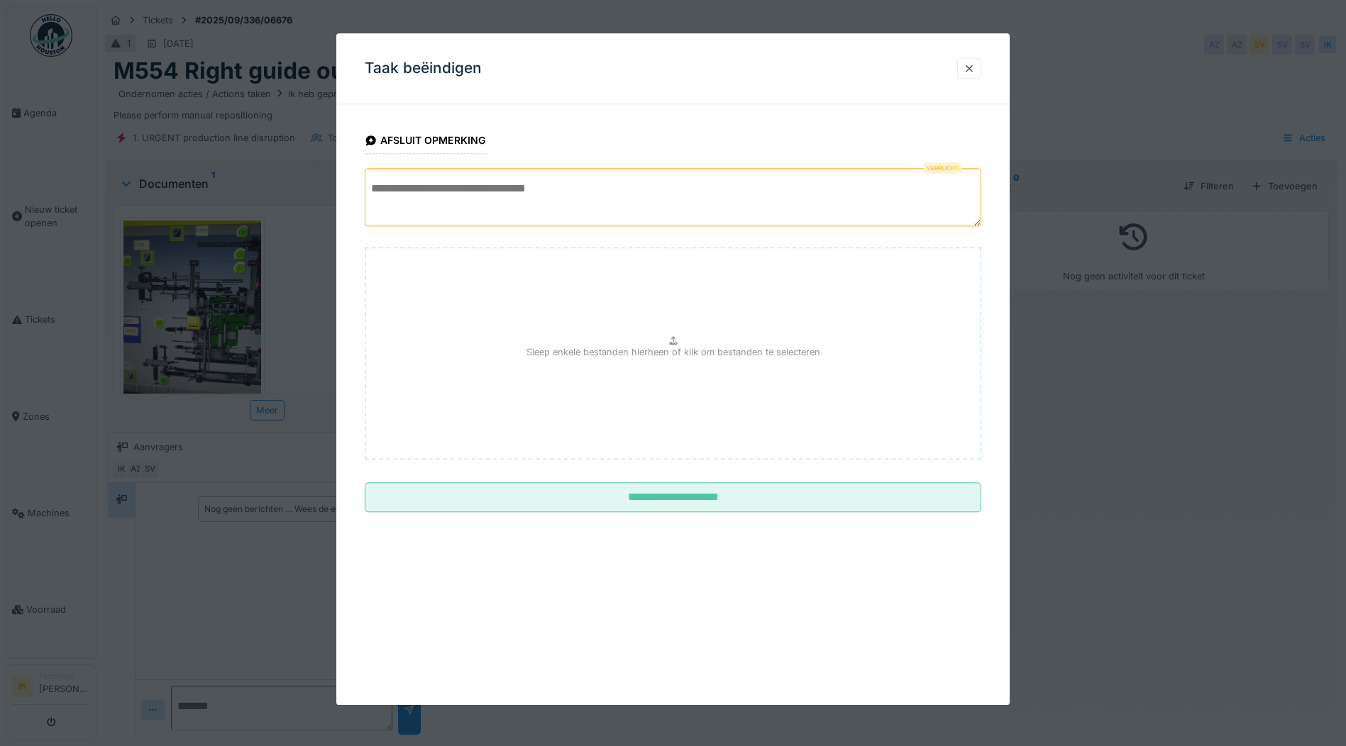
click at [450, 193] on textarea at bounding box center [673, 197] width 616 height 58
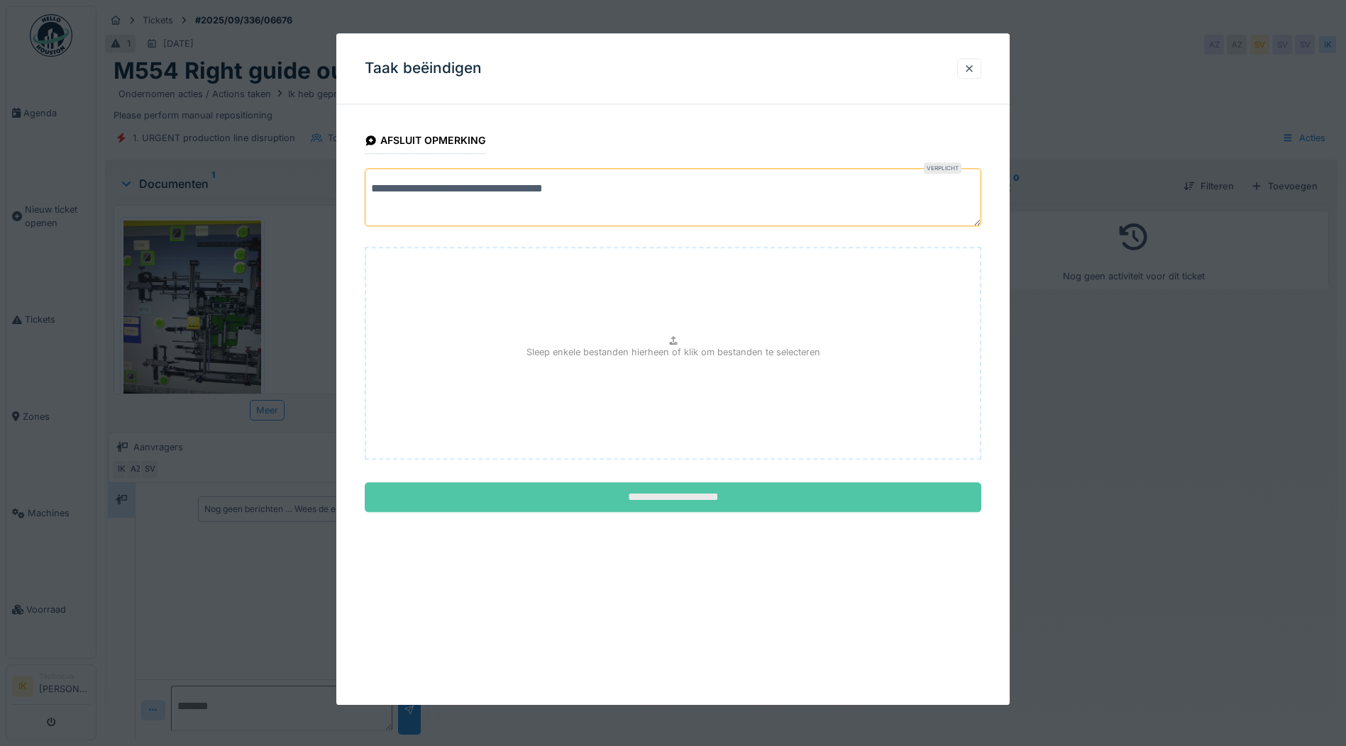
type textarea "**********"
click at [697, 498] on input "**********" at bounding box center [673, 498] width 616 height 30
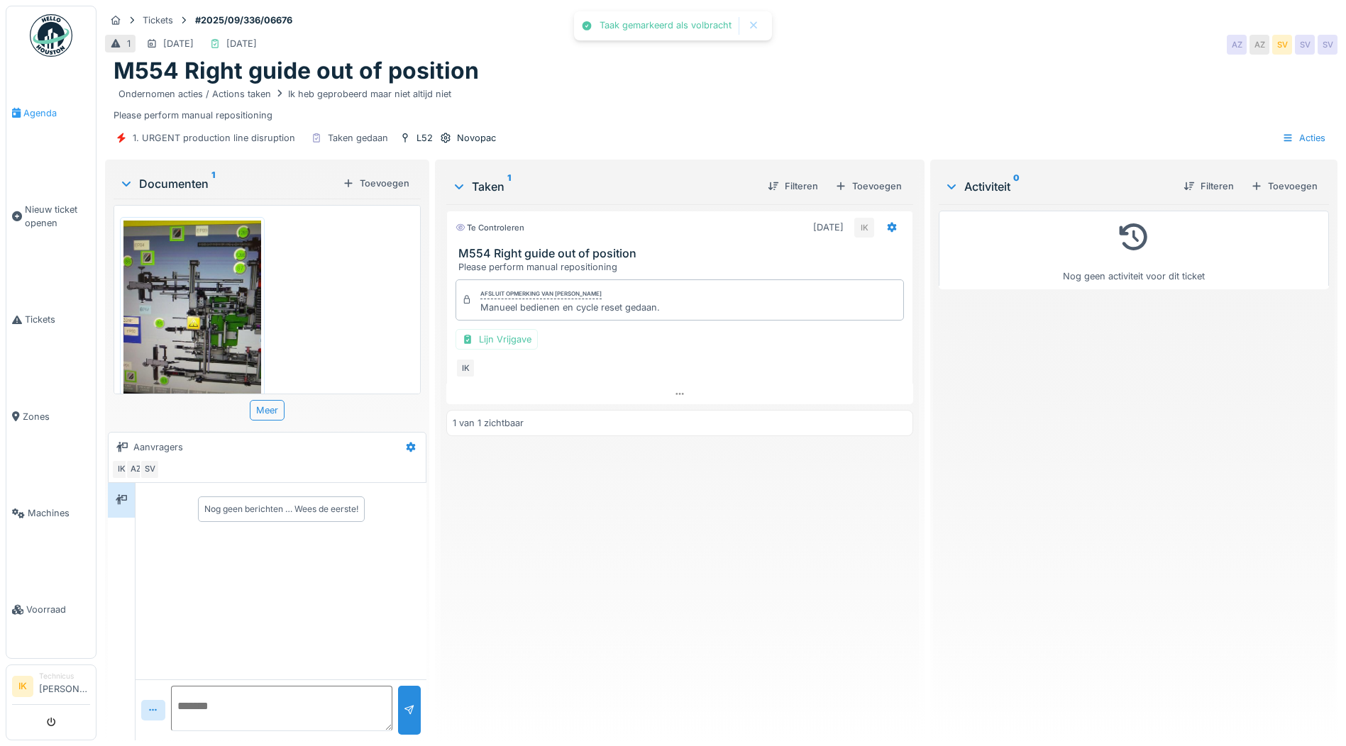
click at [35, 111] on span "Agenda" at bounding box center [56, 112] width 67 height 13
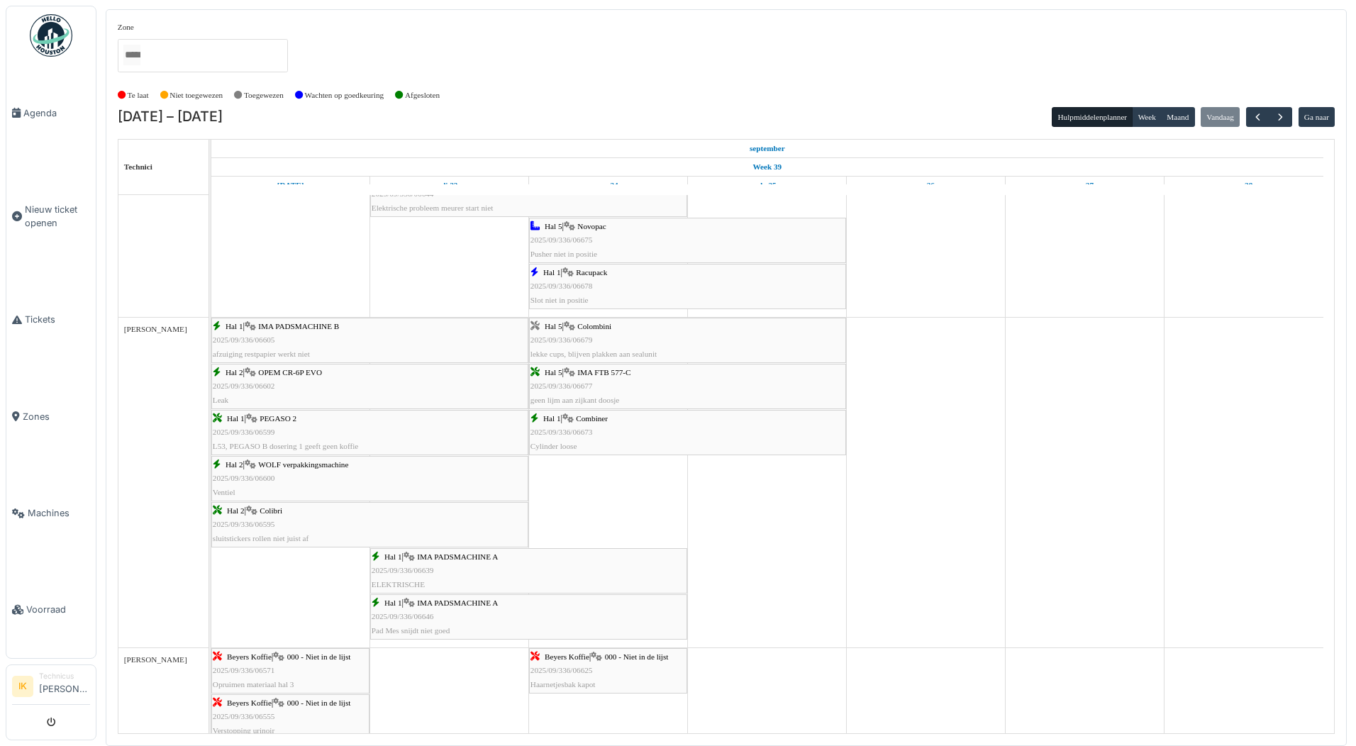
click at [575, 428] on span "2025/09/336/06673" at bounding box center [562, 432] width 62 height 9
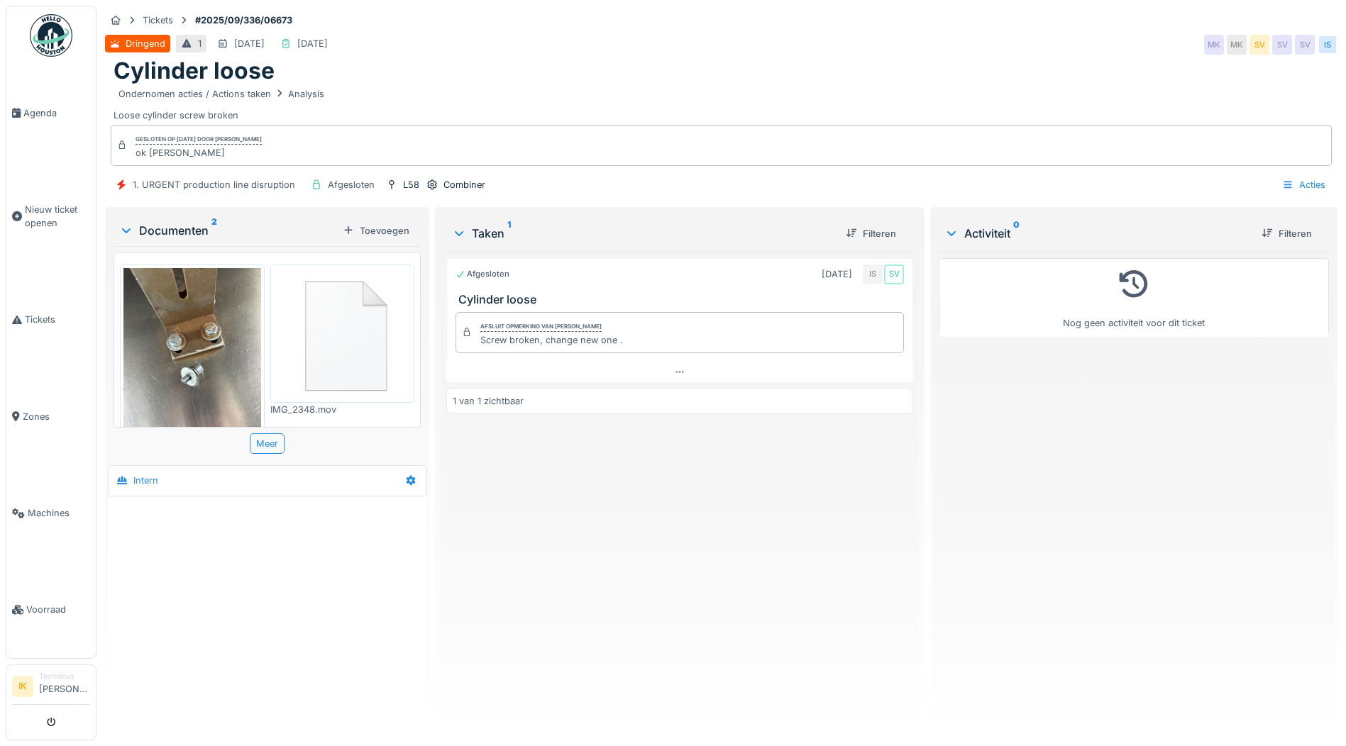
click at [348, 328] on img at bounding box center [343, 333] width 138 height 131
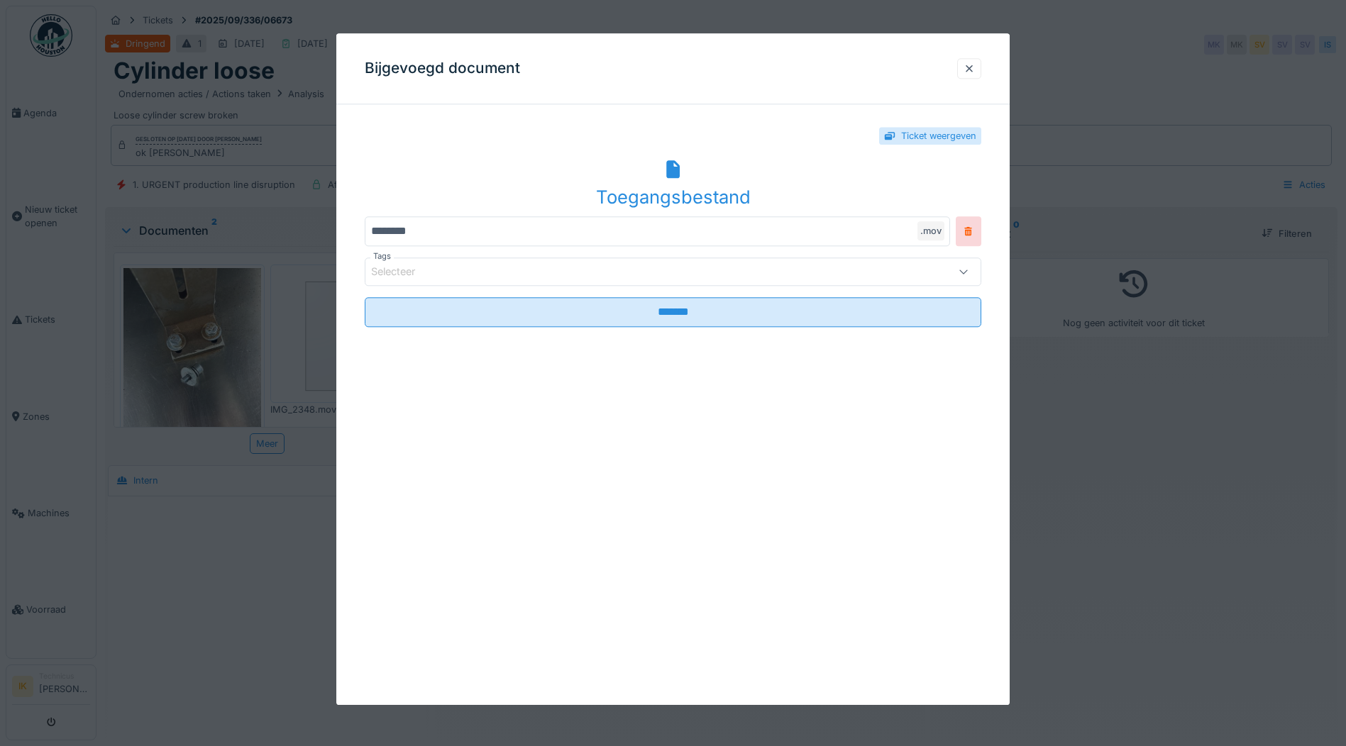
click at [676, 177] on icon at bounding box center [672, 169] width 13 height 18
click at [971, 65] on div at bounding box center [968, 68] width 11 height 13
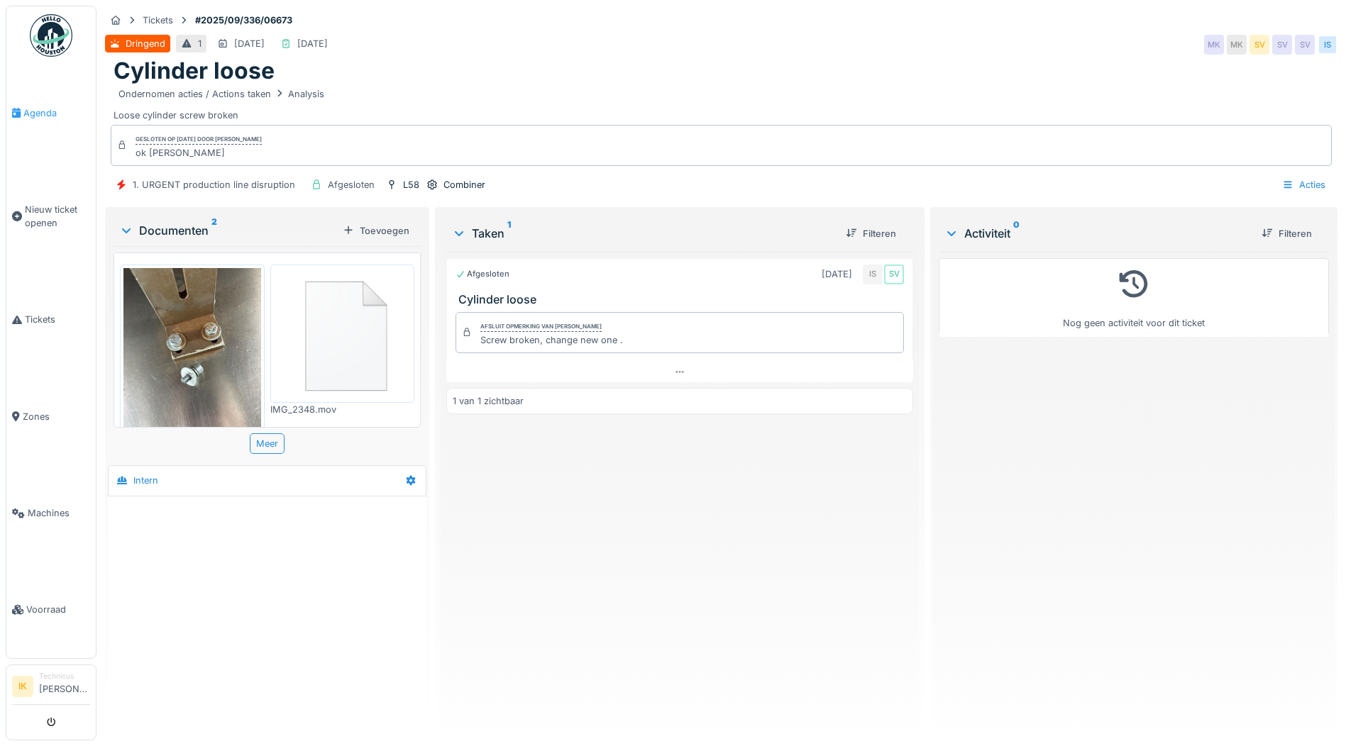
click at [36, 108] on span "Agenda" at bounding box center [56, 112] width 67 height 13
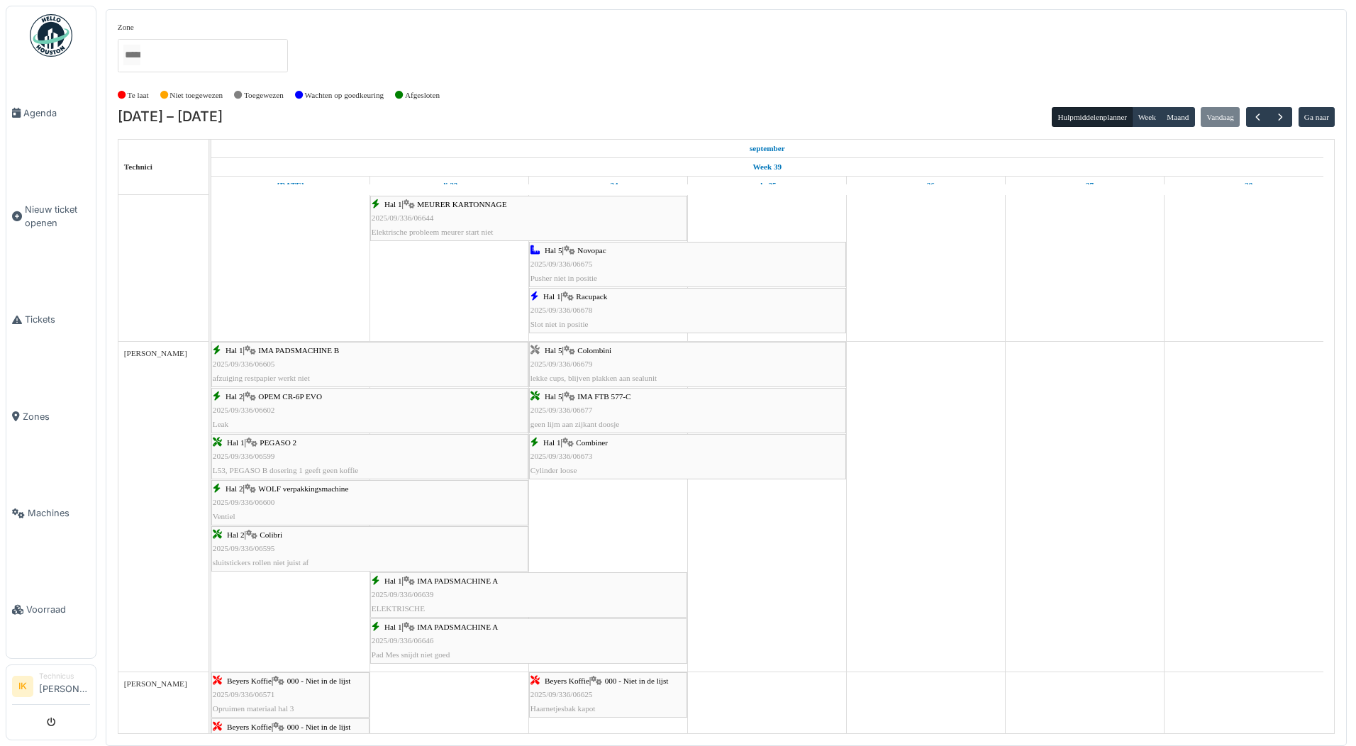
scroll to position [1702, 0]
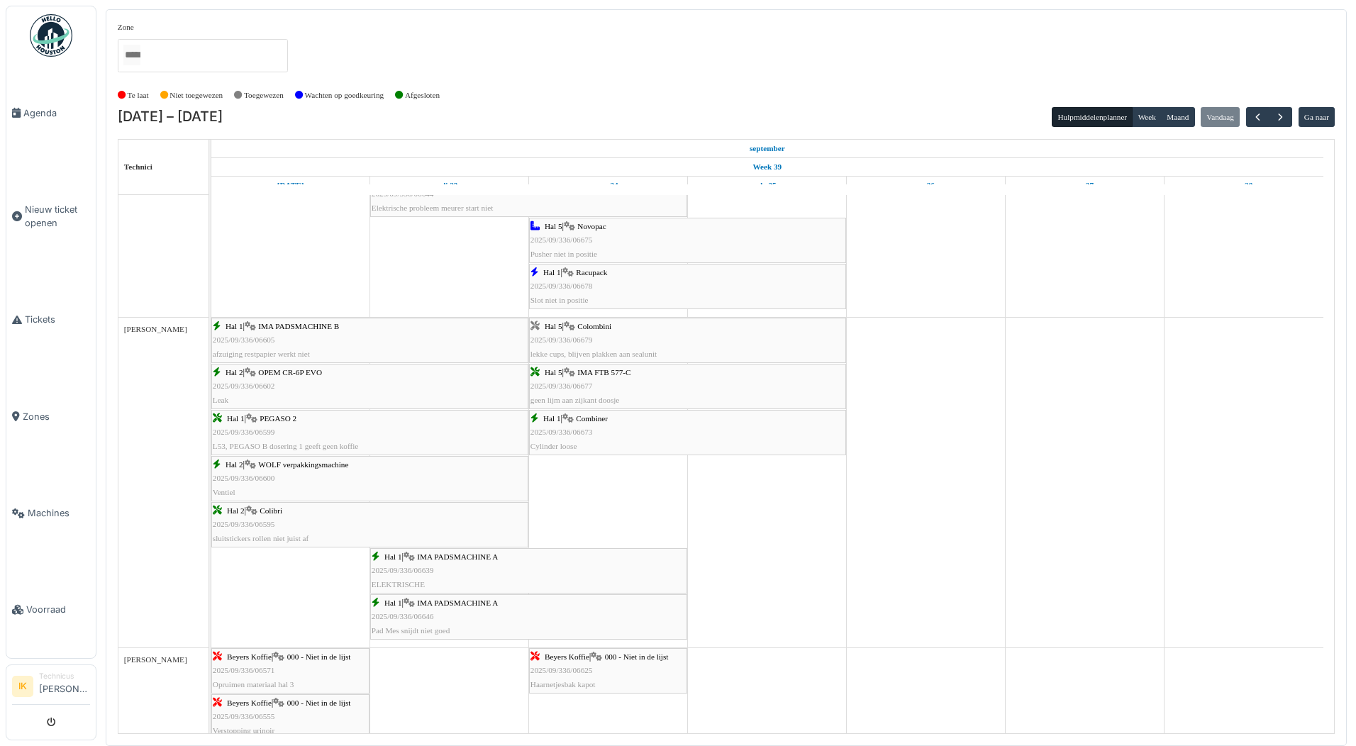
click at [574, 384] on span "2025/09/336/06677" at bounding box center [562, 386] width 62 height 9
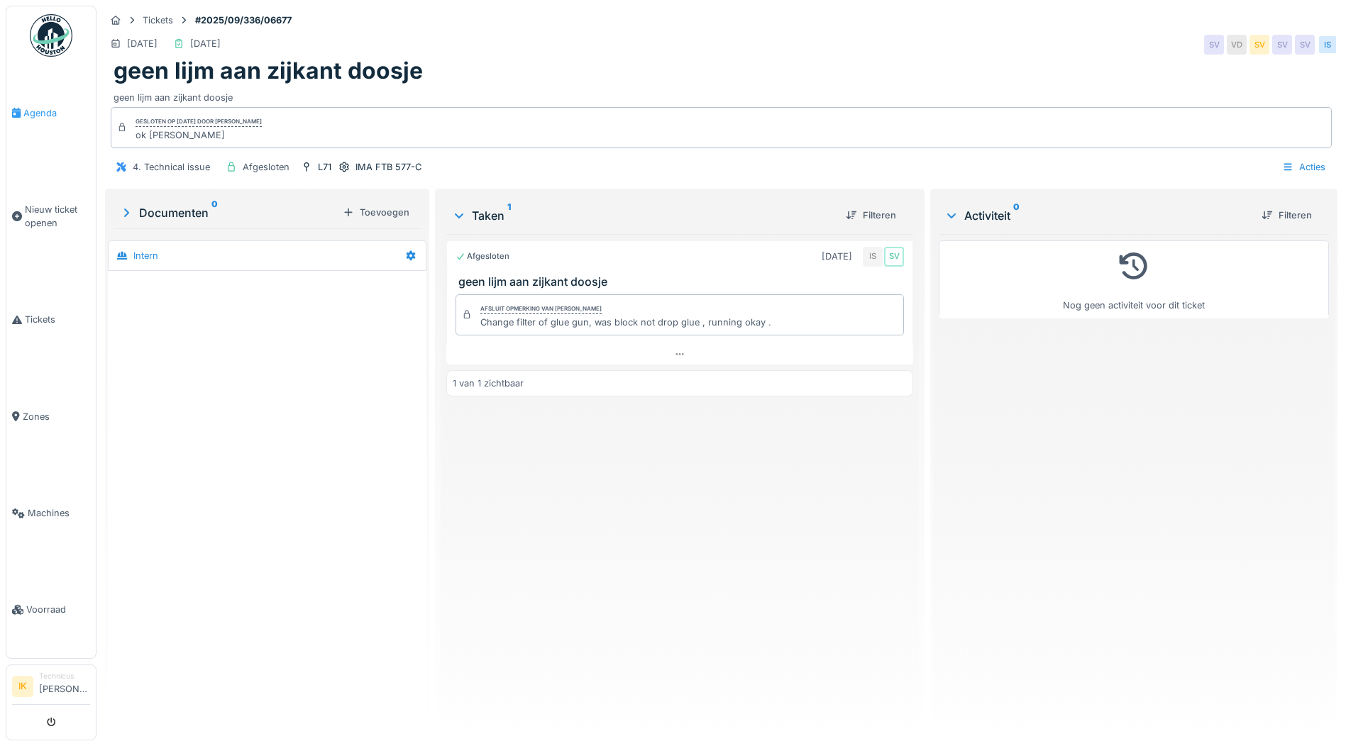
click at [34, 113] on span "Agenda" at bounding box center [56, 112] width 67 height 13
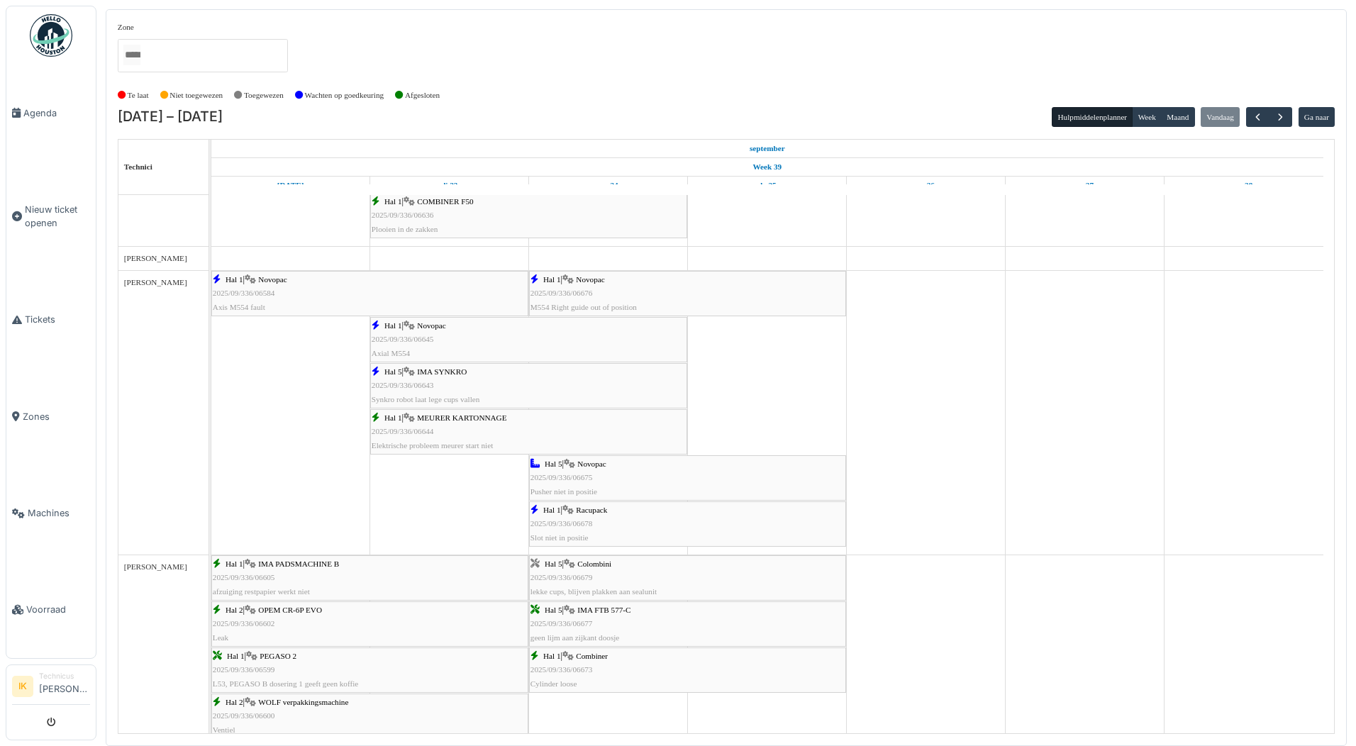
scroll to position [1490, 0]
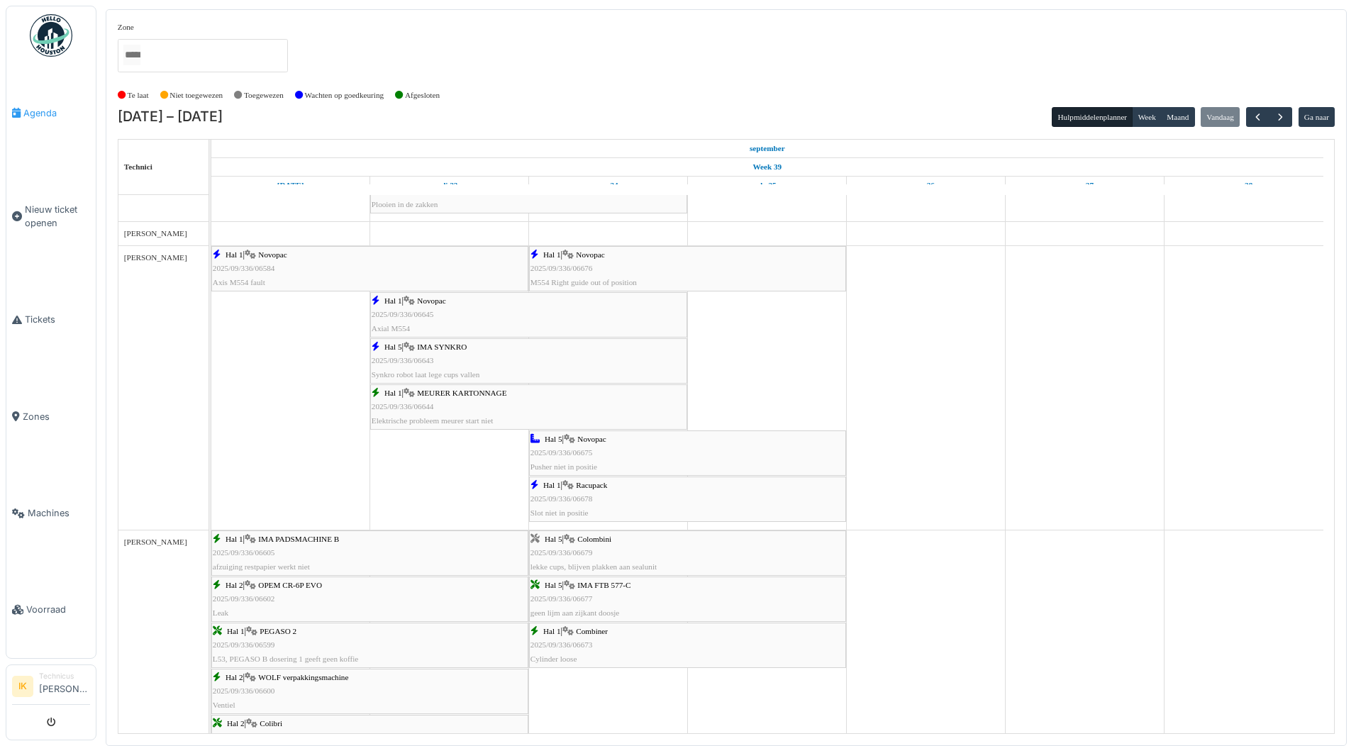
click at [35, 114] on span "Agenda" at bounding box center [56, 112] width 67 height 13
